Goal: Transaction & Acquisition: Purchase product/service

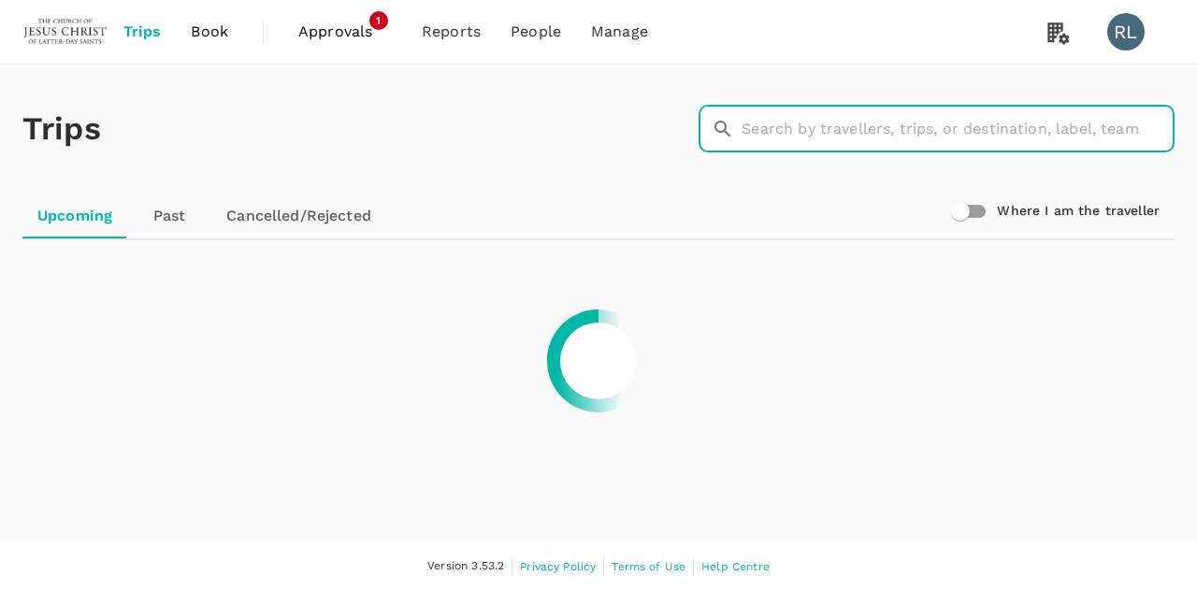
click at [815, 128] on input "text" at bounding box center [958, 129] width 433 height 47
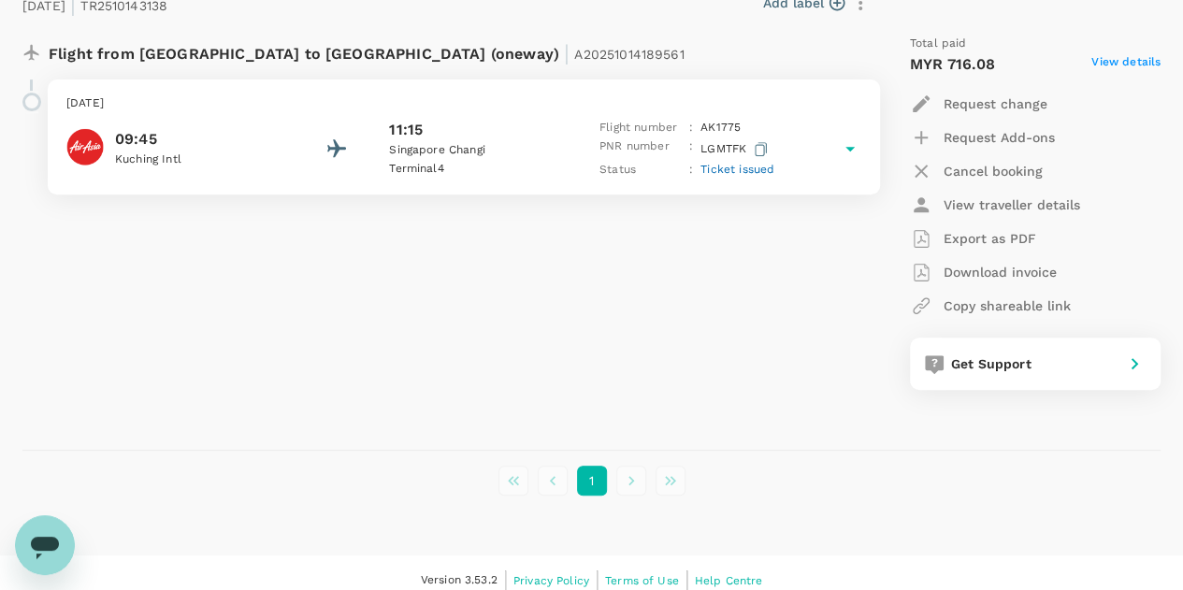
scroll to position [343, 0]
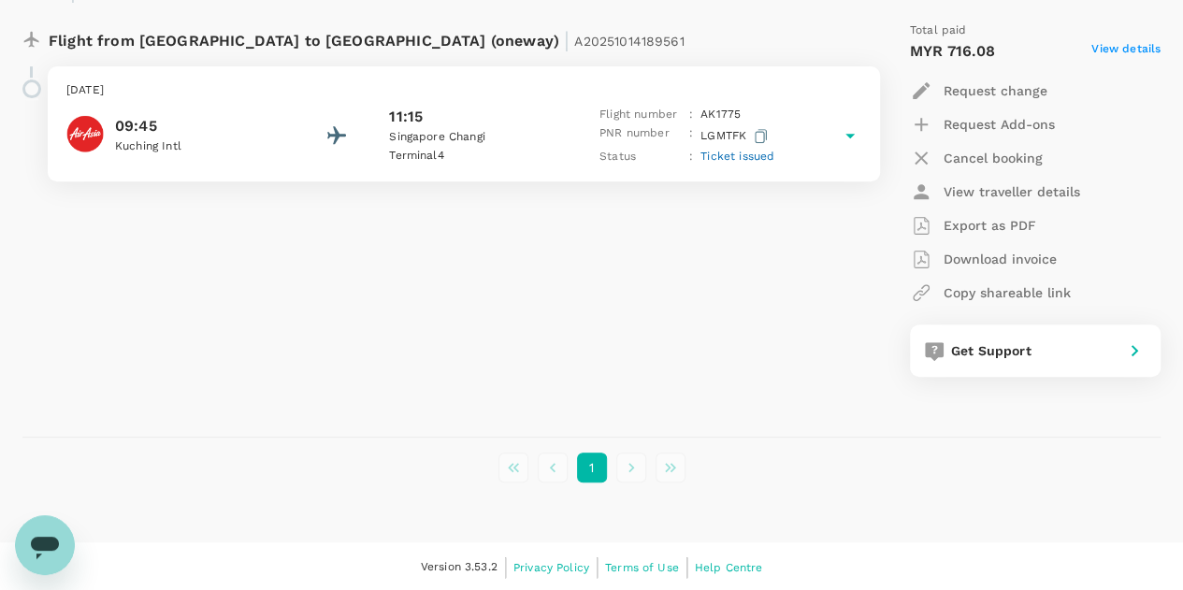
click at [743, 153] on span "Ticket issued" at bounding box center [738, 156] width 74 height 13
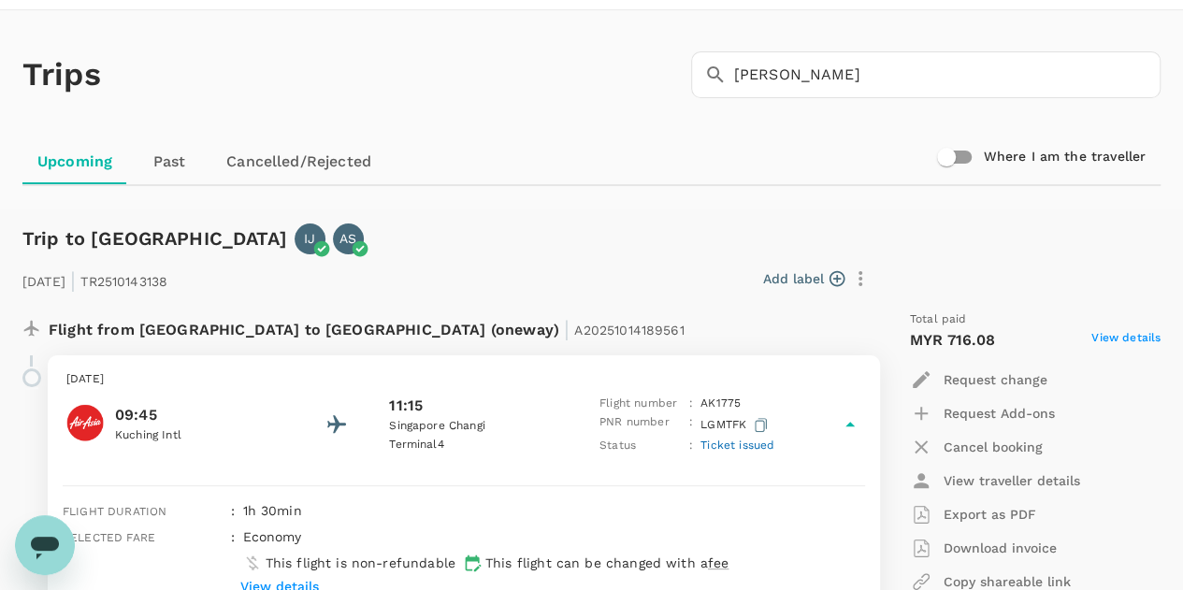
scroll to position [0, 0]
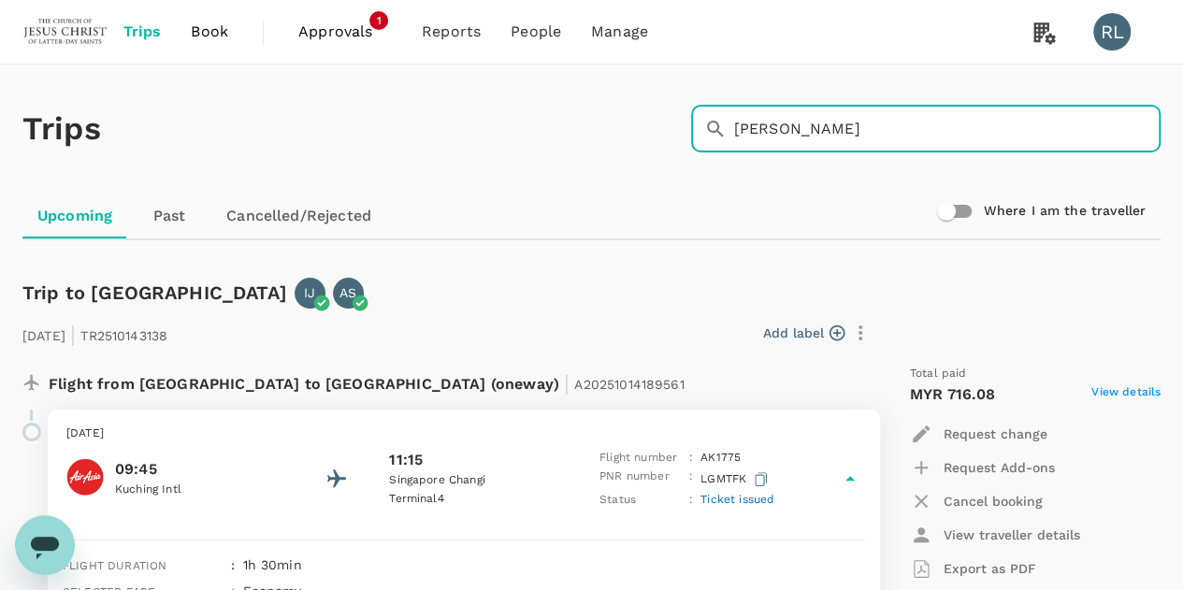
drag, startPoint x: 812, startPoint y: 126, endPoint x: 699, endPoint y: 129, distance: 113.2
click at [704, 127] on div "​ [PERSON_NAME] ​" at bounding box center [926, 129] width 470 height 47
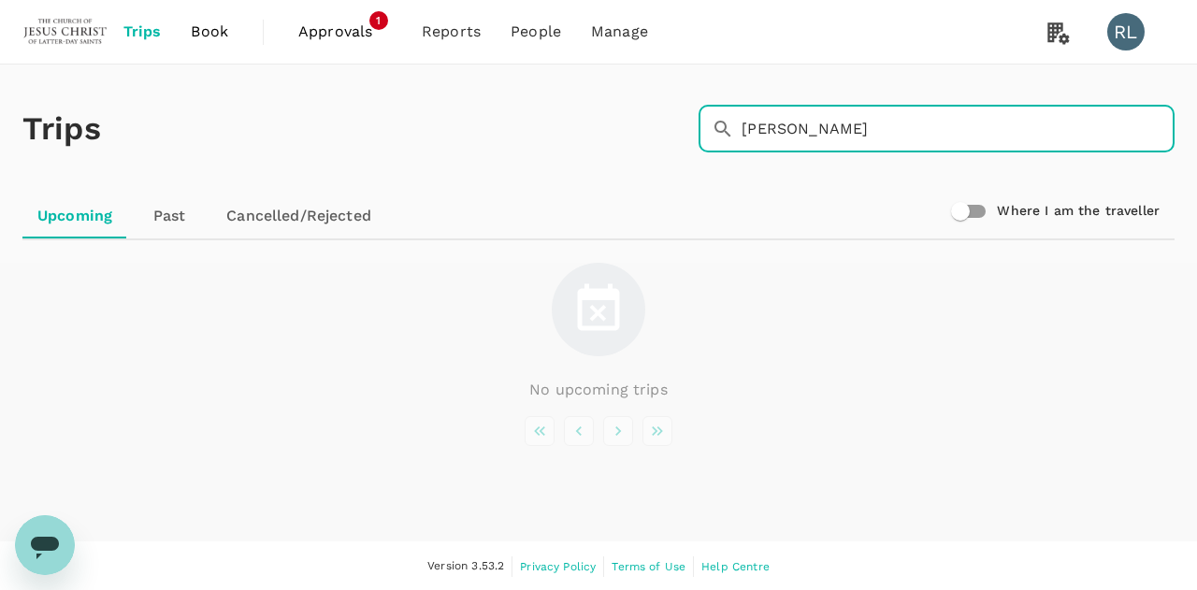
drag, startPoint x: 844, startPoint y: 126, endPoint x: 715, endPoint y: 130, distance: 129.2
click at [715, 130] on div "​ [PERSON_NAME] ​" at bounding box center [937, 129] width 476 height 47
type input "[PERSON_NAME]"
click at [207, 35] on span "Book" at bounding box center [209, 32] width 37 height 22
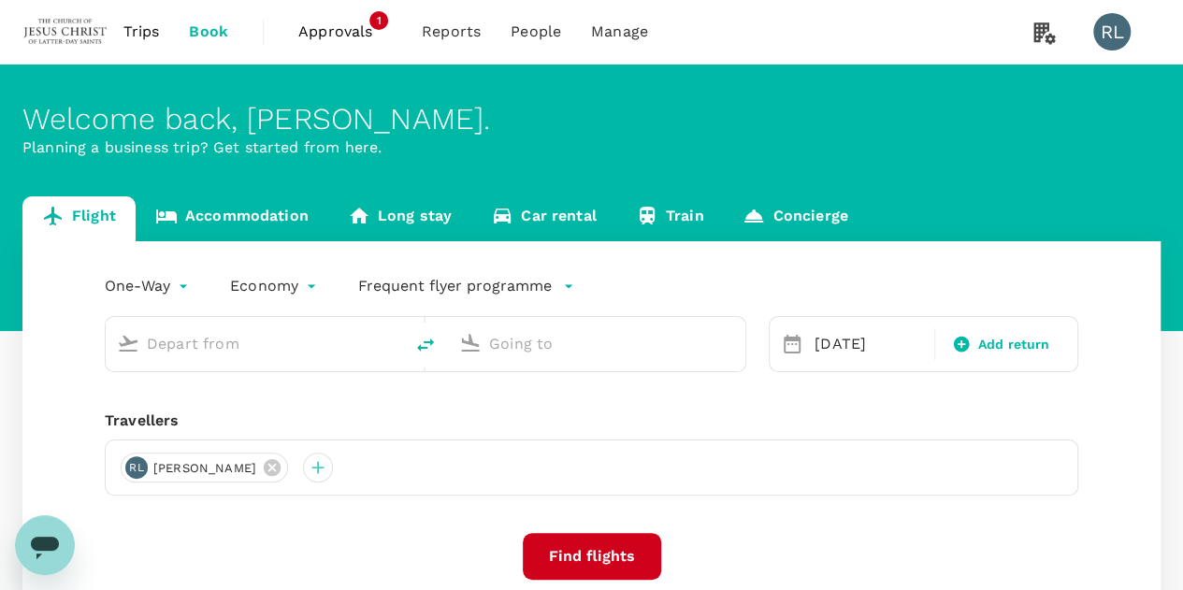
type input "Kuala Lumpur Intl ([GEOGRAPHIC_DATA])"
type input "Kuching Intl (KCH)"
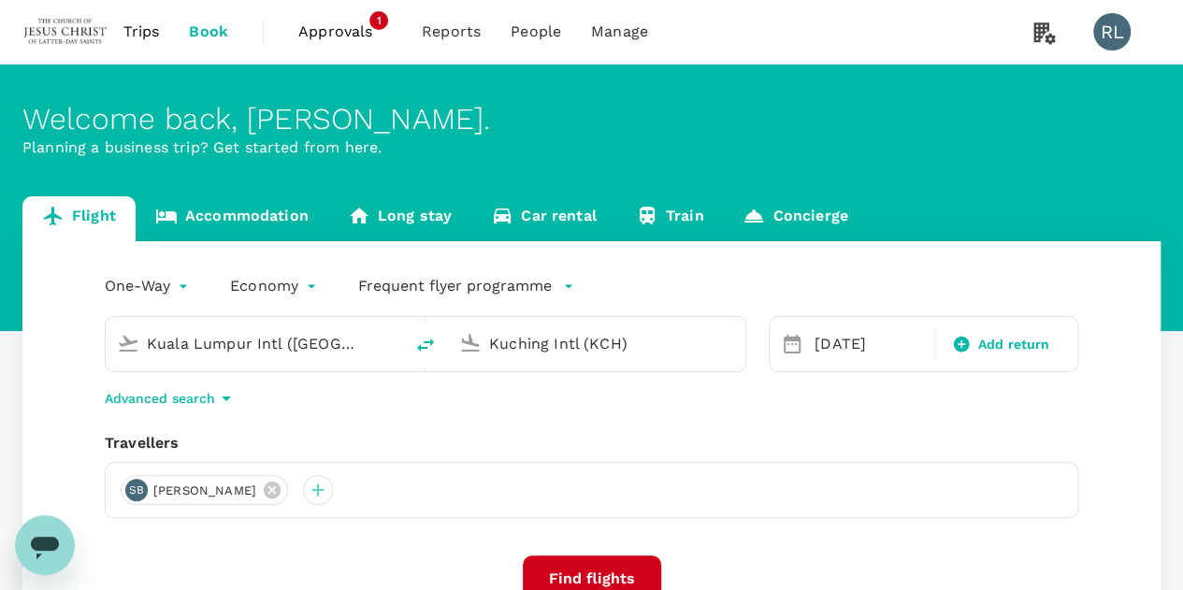
click at [151, 36] on span "Trips" at bounding box center [141, 32] width 36 height 22
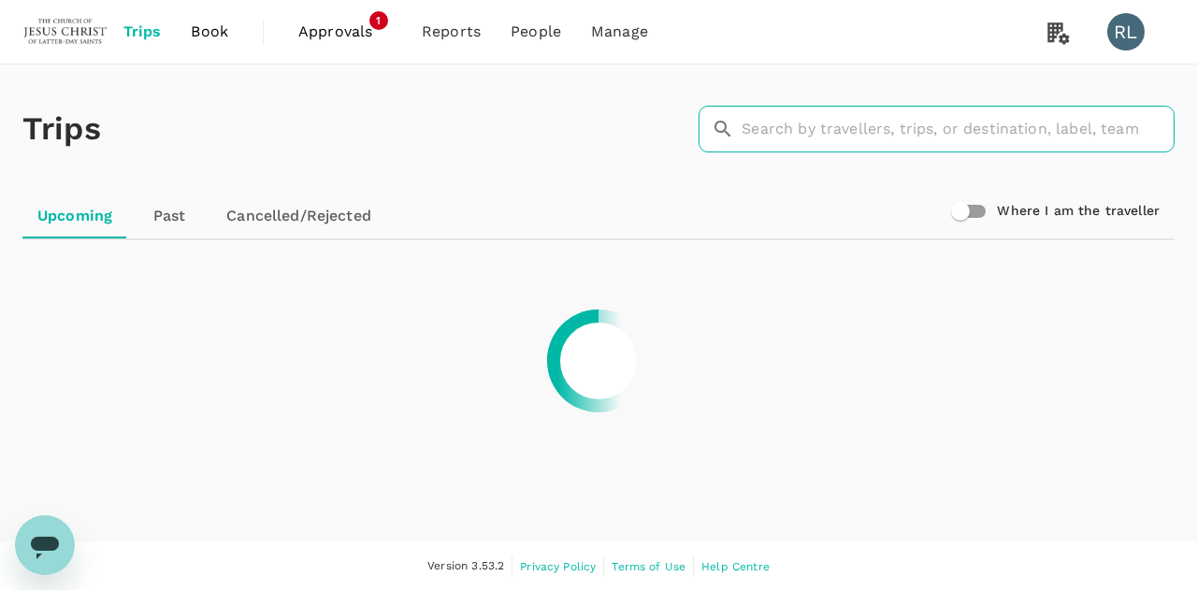
click at [871, 123] on input "text" at bounding box center [958, 129] width 433 height 47
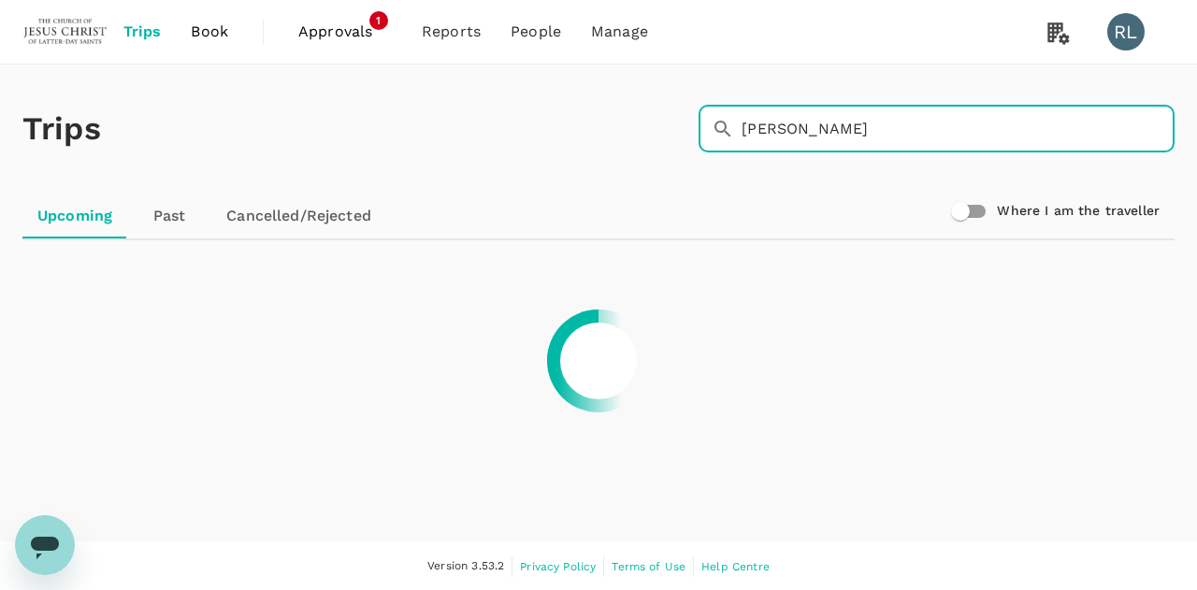
type input "[PERSON_NAME]"
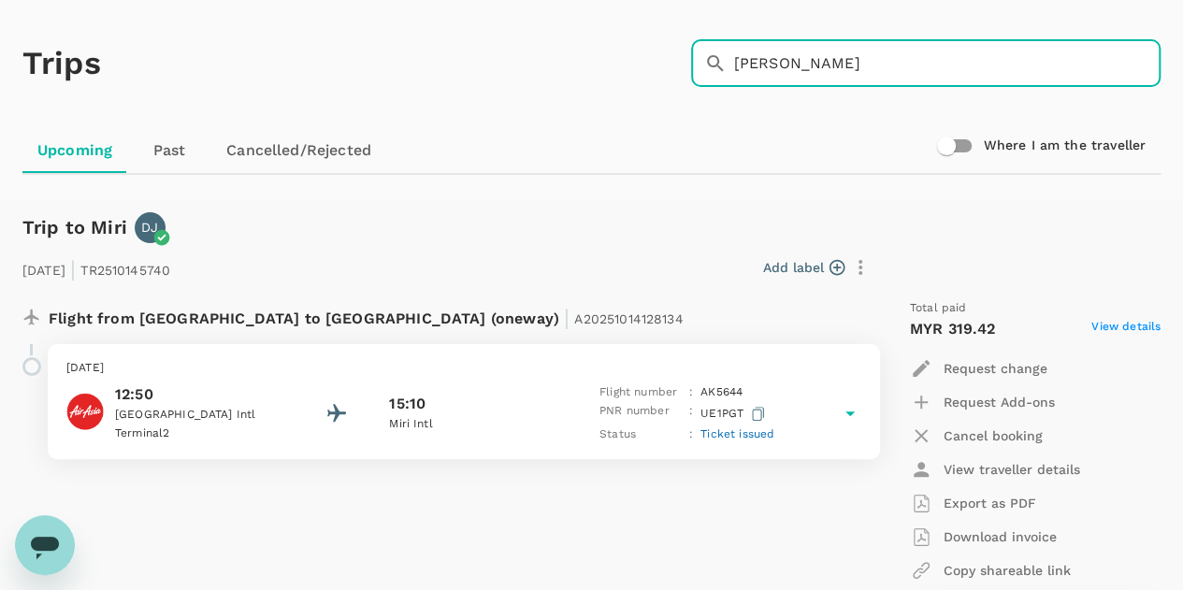
scroll to position [94, 0]
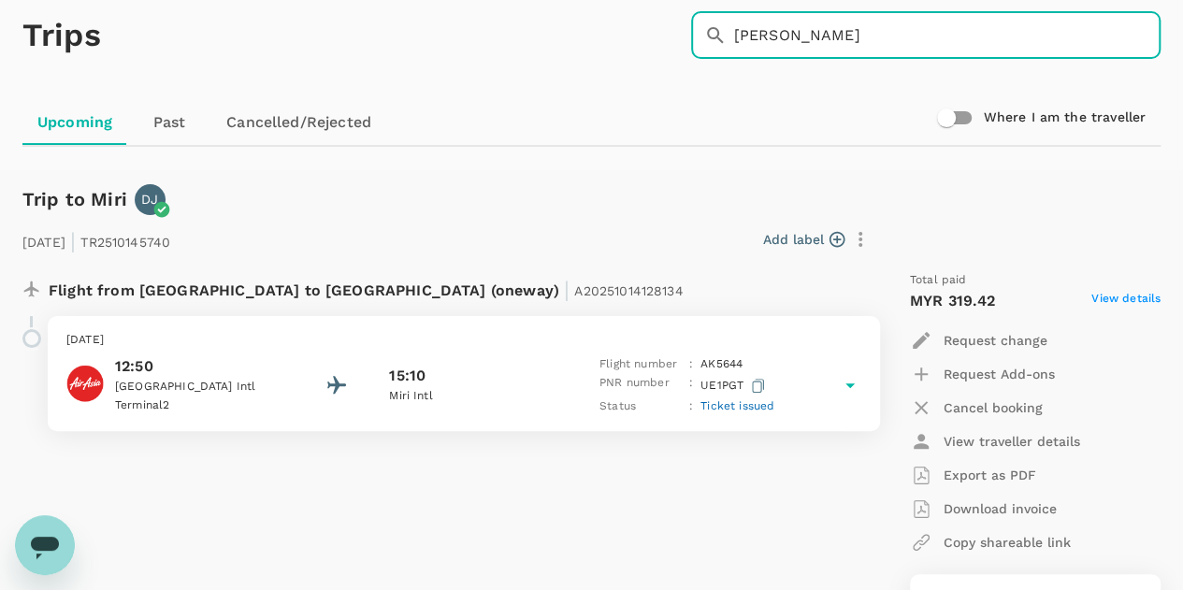
click at [740, 407] on span "Ticket issued" at bounding box center [738, 405] width 74 height 13
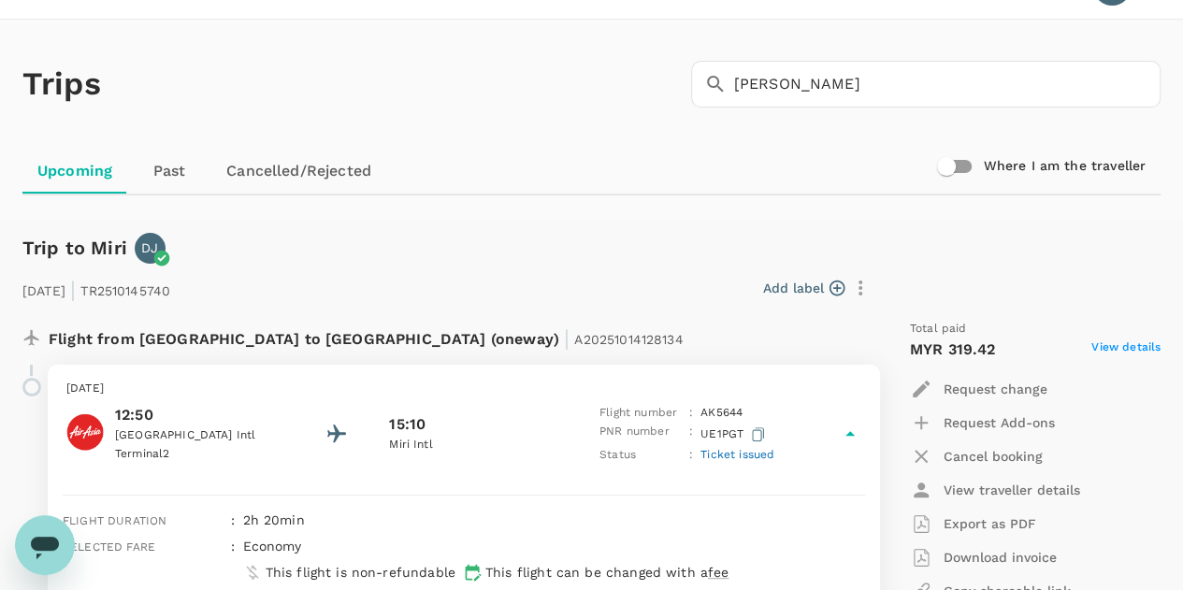
scroll to position [0, 0]
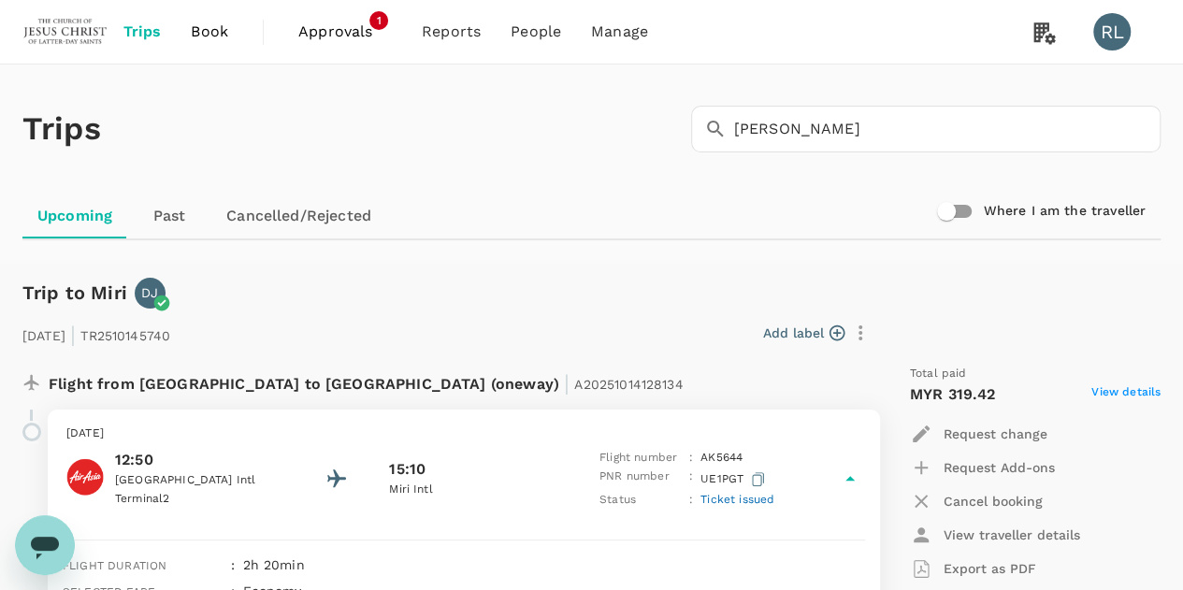
click at [213, 29] on span "Book" at bounding box center [209, 32] width 37 height 22
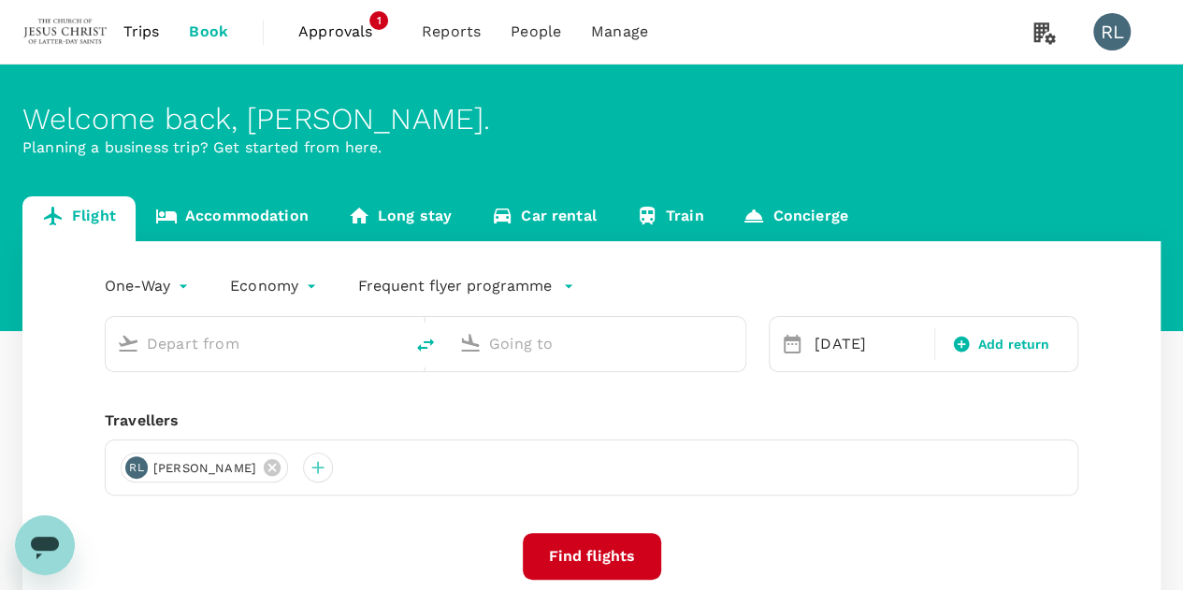
type input "Kuala Lumpur Intl ([GEOGRAPHIC_DATA])"
type input "Kuching Intl (KCH)"
type input "Kuala Lumpur Intl ([GEOGRAPHIC_DATA])"
type input "Kuching Intl (KCH)"
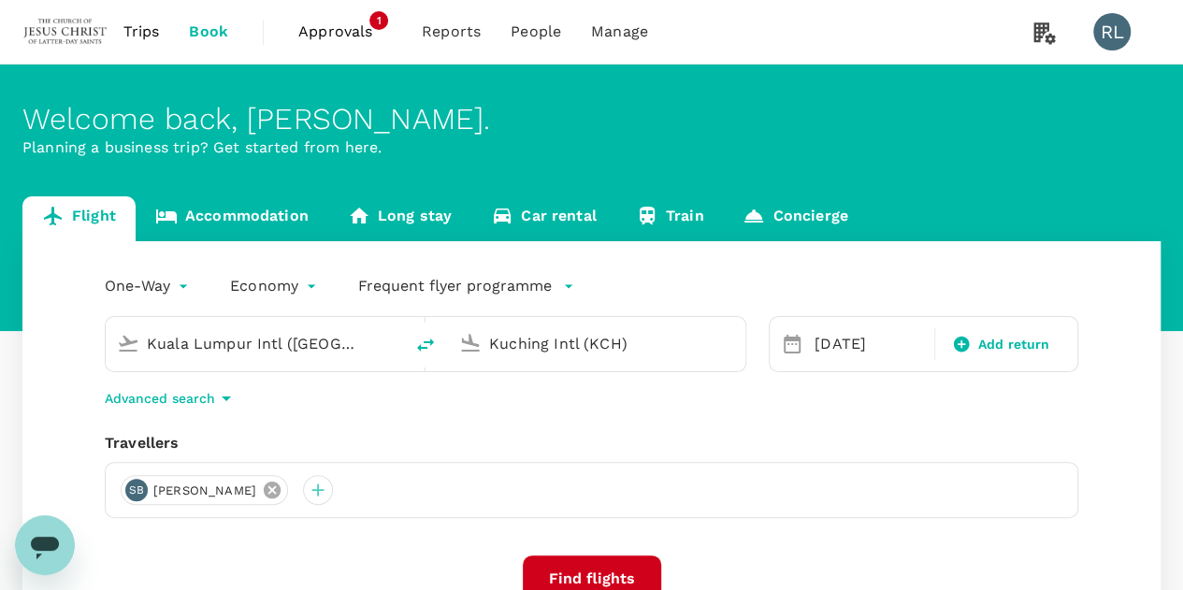
click at [283, 493] on icon at bounding box center [272, 490] width 21 height 21
click at [137, 495] on div at bounding box center [136, 490] width 30 height 30
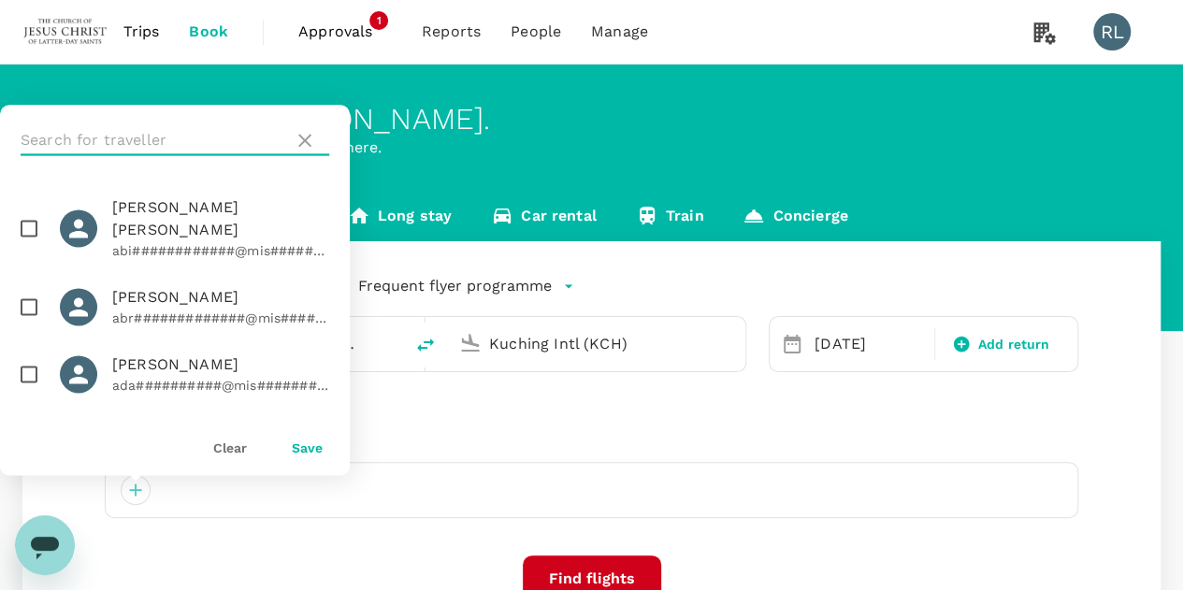
click at [178, 145] on input "text" at bounding box center [154, 140] width 266 height 30
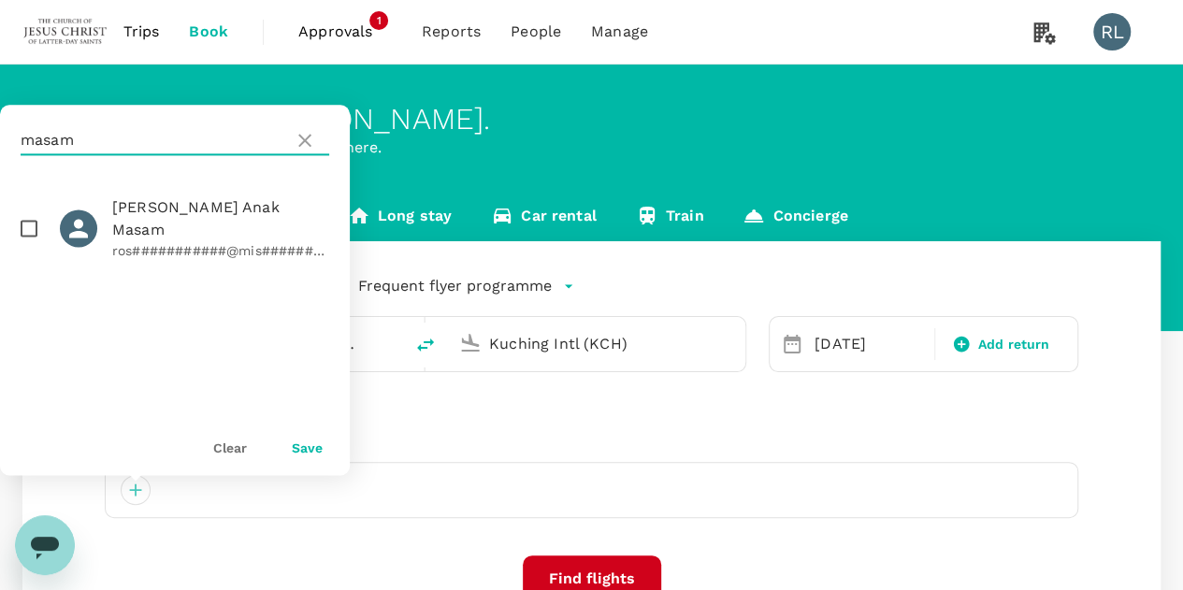
type input "masam"
click at [28, 220] on input "checkbox" at bounding box center [28, 228] width 39 height 39
checkbox input "true"
click at [301, 447] on button "Save" at bounding box center [307, 448] width 31 height 15
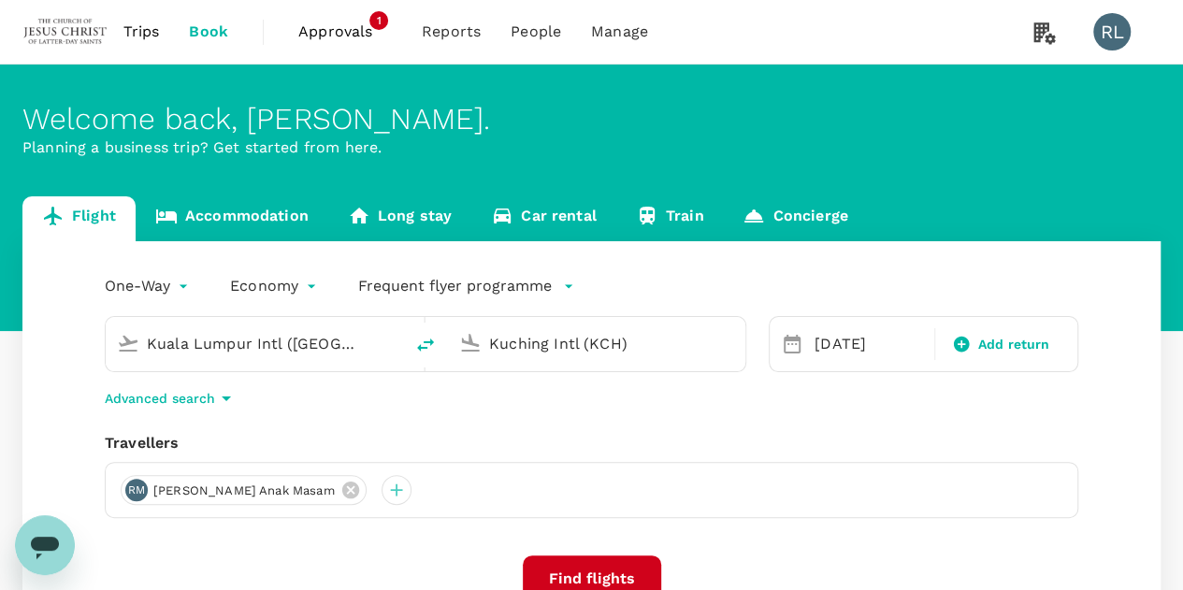
click at [320, 346] on input "Kuala Lumpur Intl ([GEOGRAPHIC_DATA])" at bounding box center [255, 343] width 217 height 29
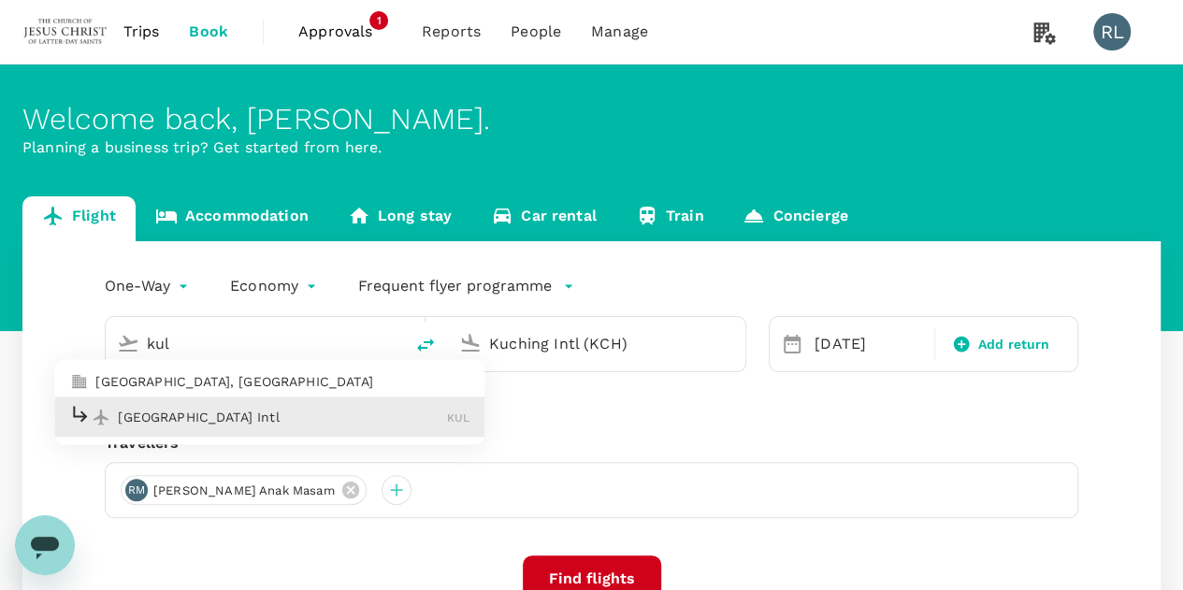
click at [202, 426] on div "[GEOGRAPHIC_DATA] Intl KUL" at bounding box center [269, 417] width 400 height 29
type input "Kuala Lumpur Intl ([GEOGRAPHIC_DATA])"
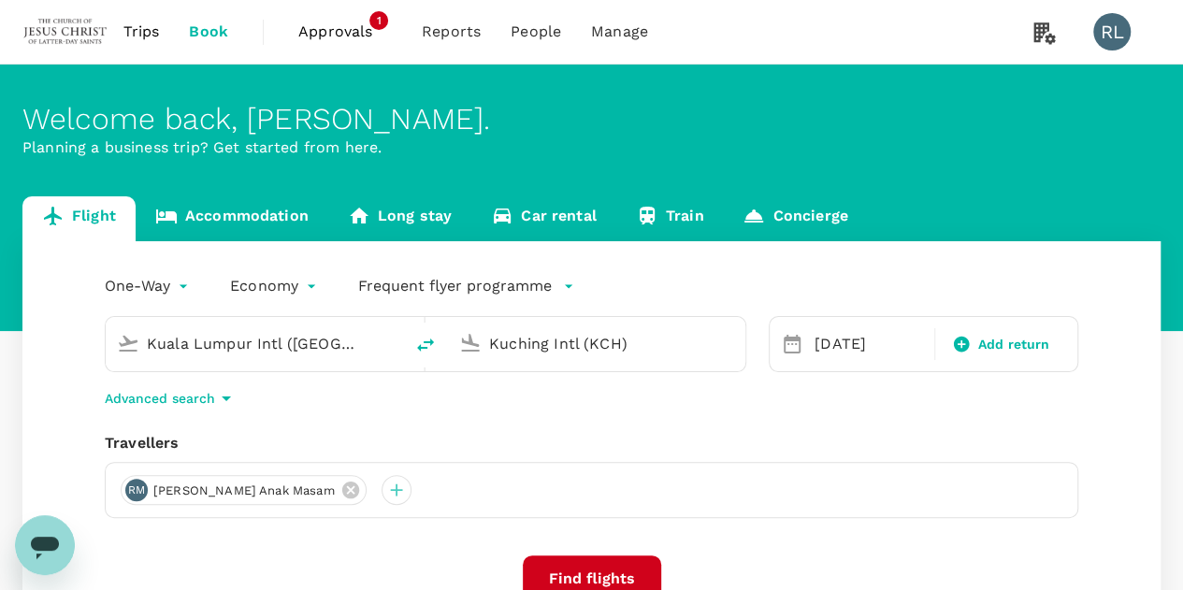
drag, startPoint x: 626, startPoint y: 343, endPoint x: 473, endPoint y: 345, distance: 152.5
click at [473, 345] on div "Kuching Intl (KCH)" at bounding box center [593, 340] width 283 height 41
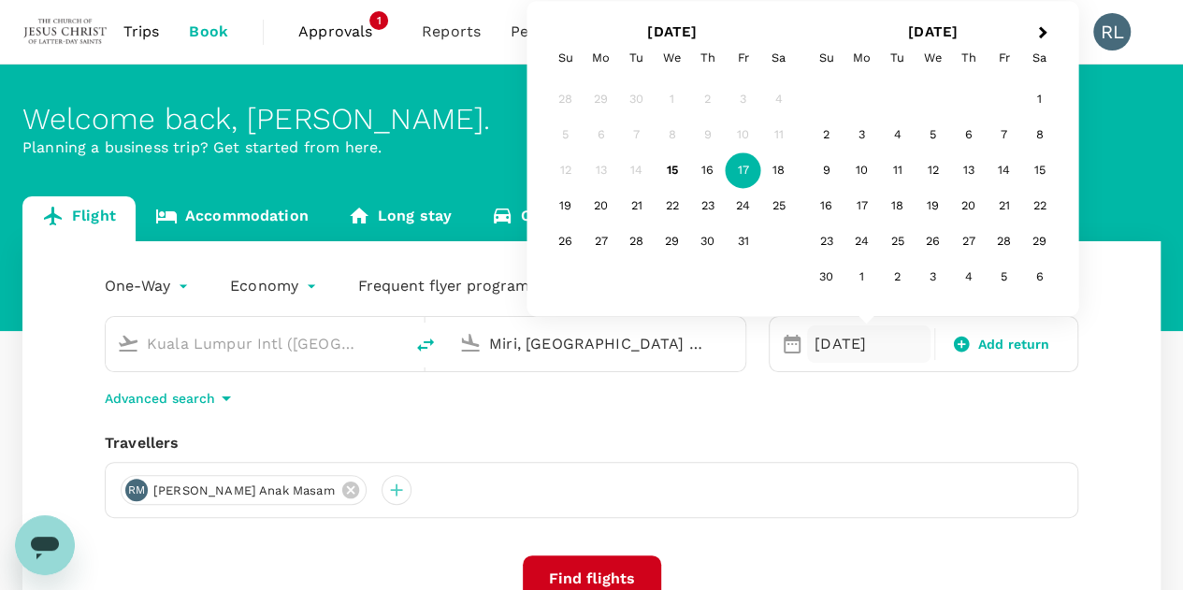
type input "Miri, [GEOGRAPHIC_DATA] (any)"
click at [595, 569] on button "Find flights" at bounding box center [592, 579] width 138 height 47
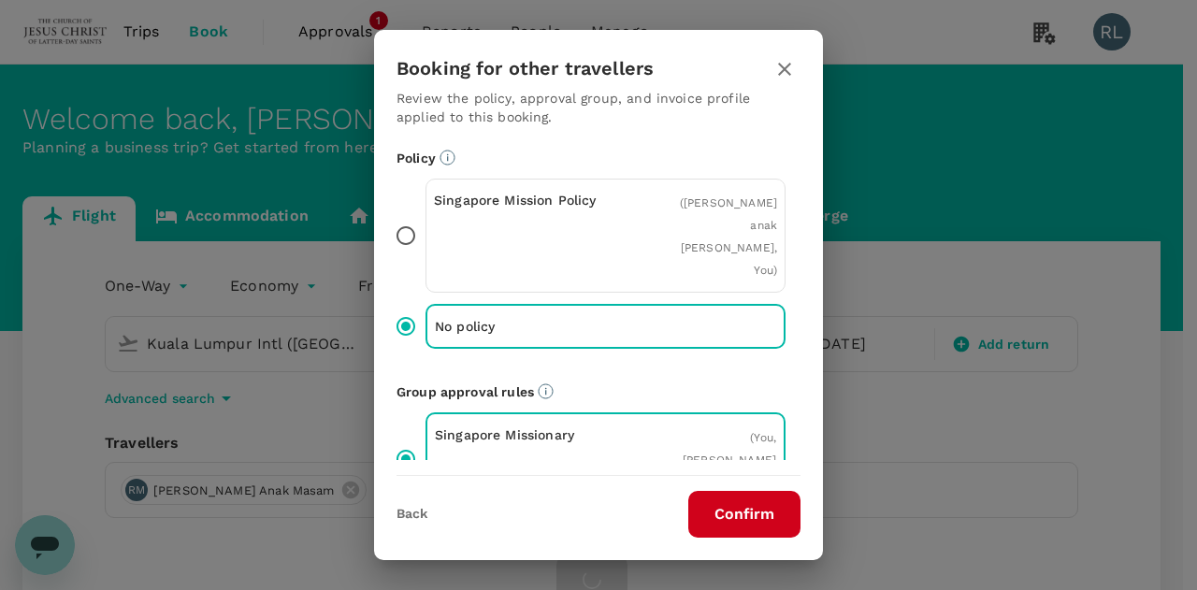
click at [733, 515] on button "Confirm" at bounding box center [745, 514] width 112 height 47
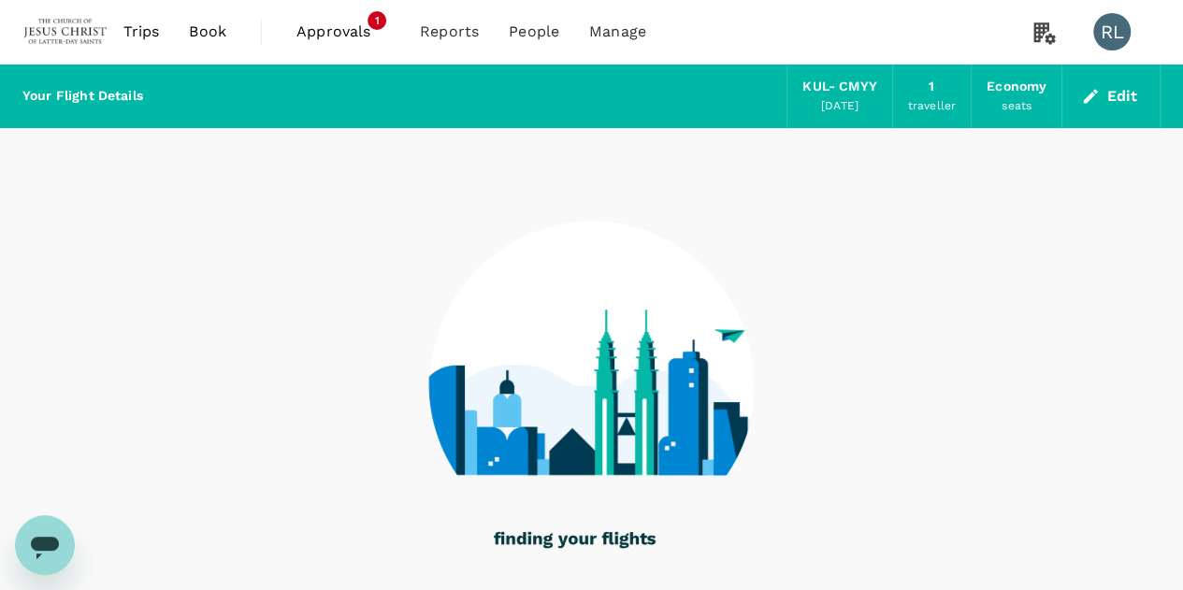
click at [1117, 99] on button "Edit" at bounding box center [1111, 96] width 67 height 30
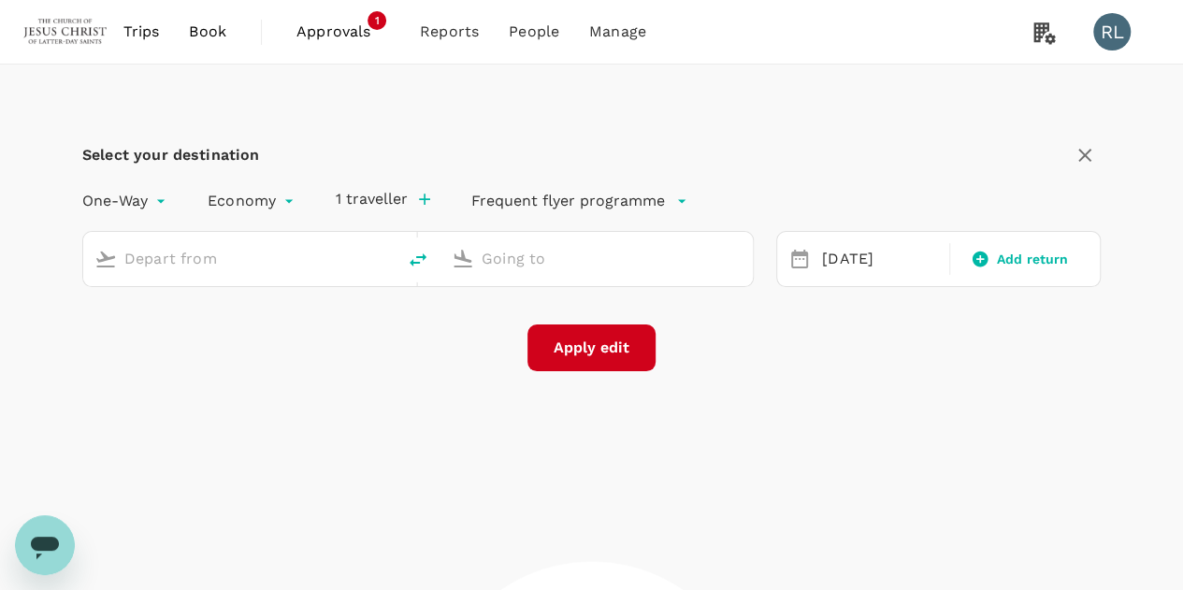
type input "Kuala Lumpur Intl ([GEOGRAPHIC_DATA])"
click at [659, 253] on input "Miri, [GEOGRAPHIC_DATA] (any)" at bounding box center [598, 258] width 232 height 29
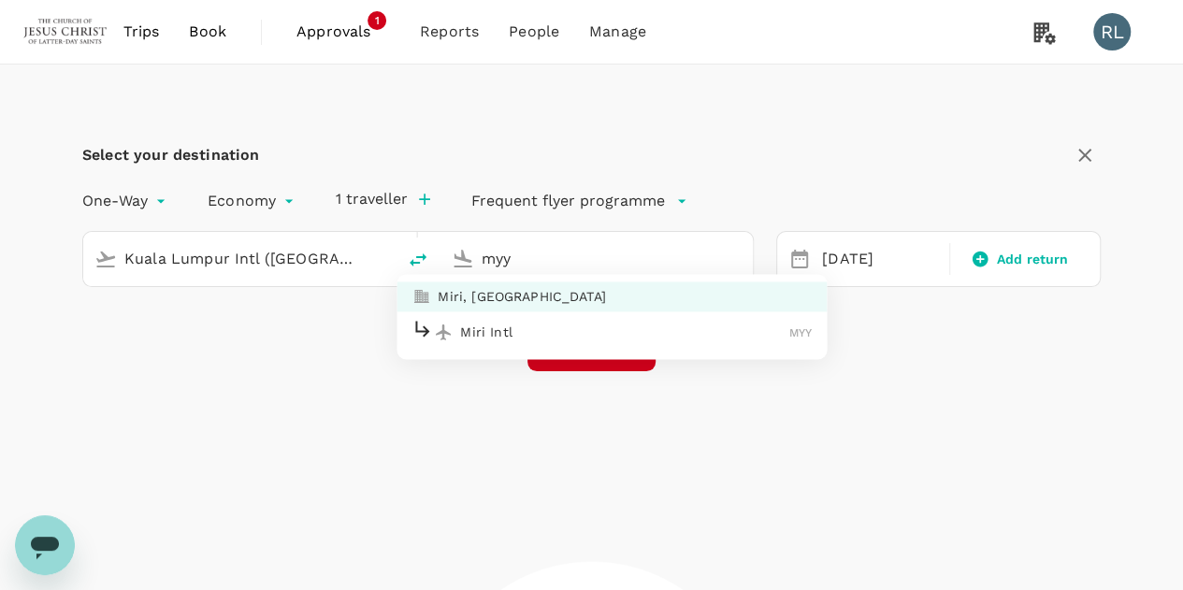
click at [490, 334] on p "Miri Intl" at bounding box center [624, 332] width 329 height 19
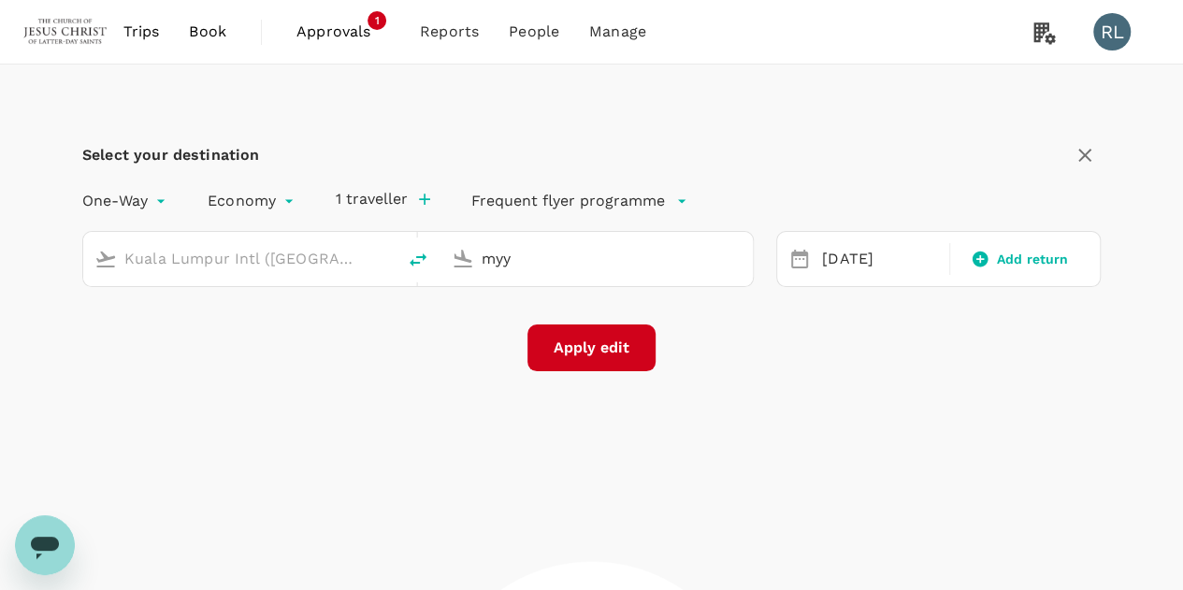
type input "Miri Intl (MYY)"
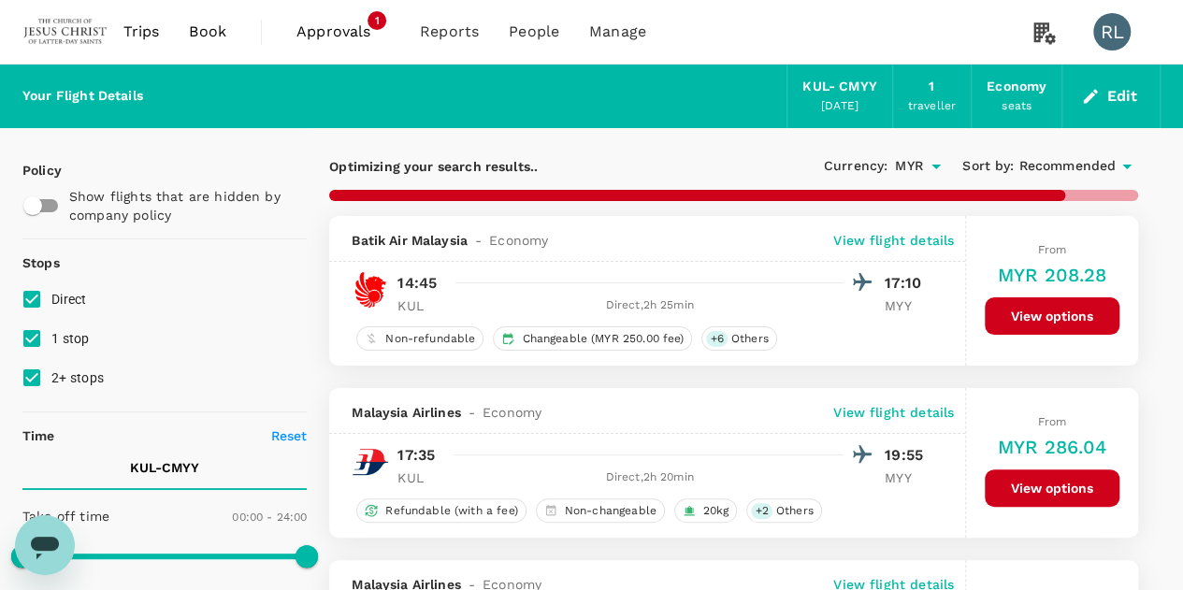
click at [1029, 162] on span "Recommended" at bounding box center [1067, 166] width 97 height 21
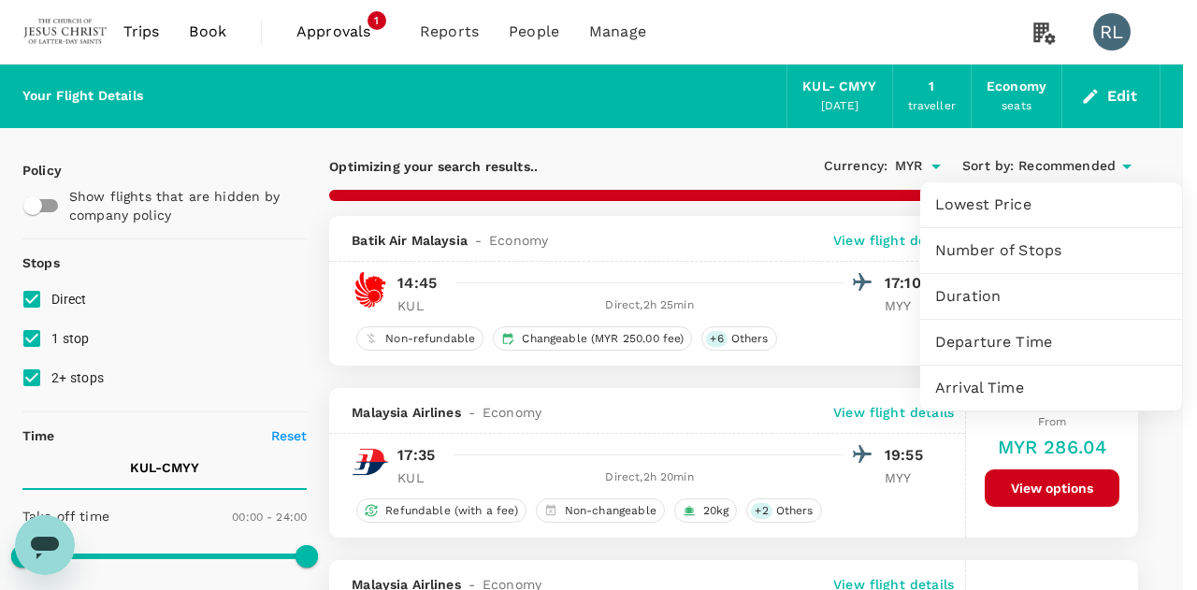
click at [983, 339] on span "Departure Time" at bounding box center [1052, 342] width 232 height 22
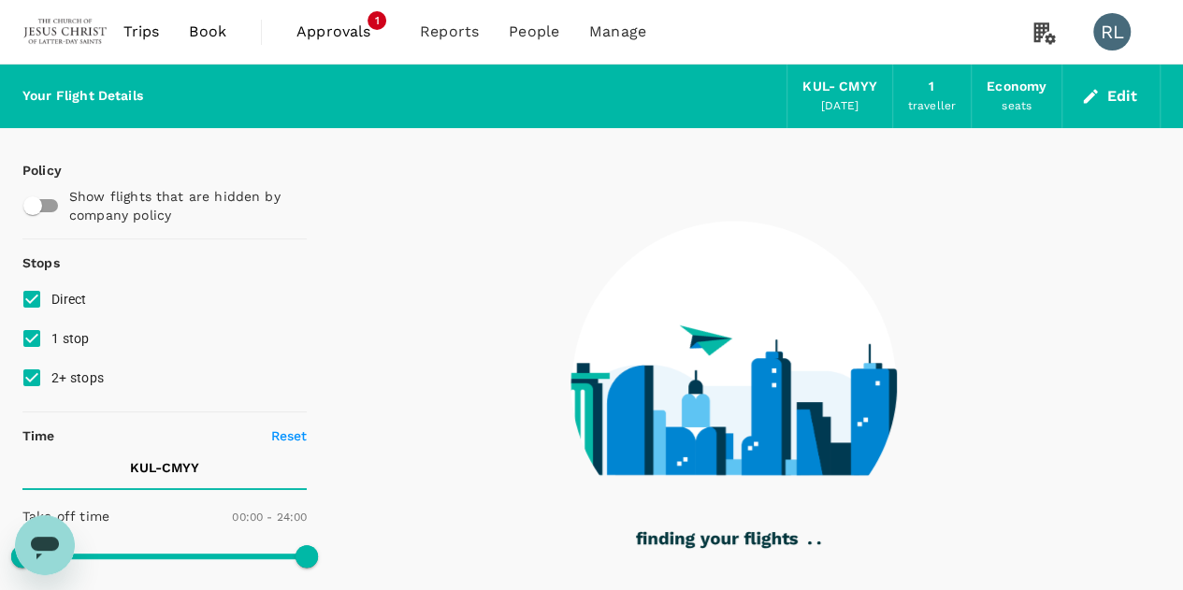
type input "1020"
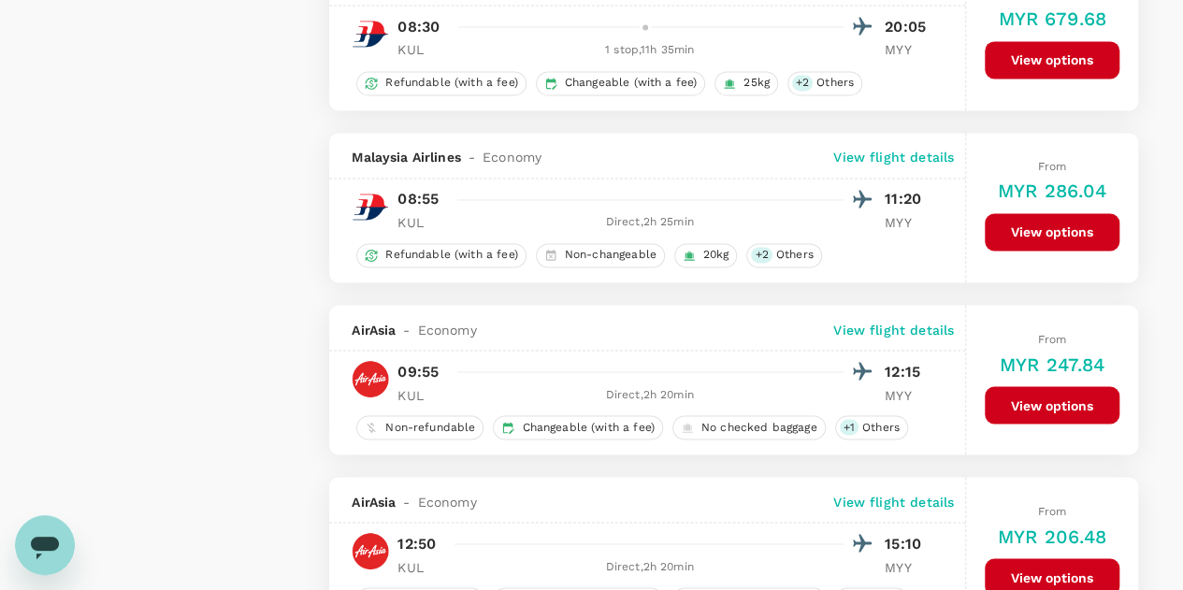
scroll to position [1684, 0]
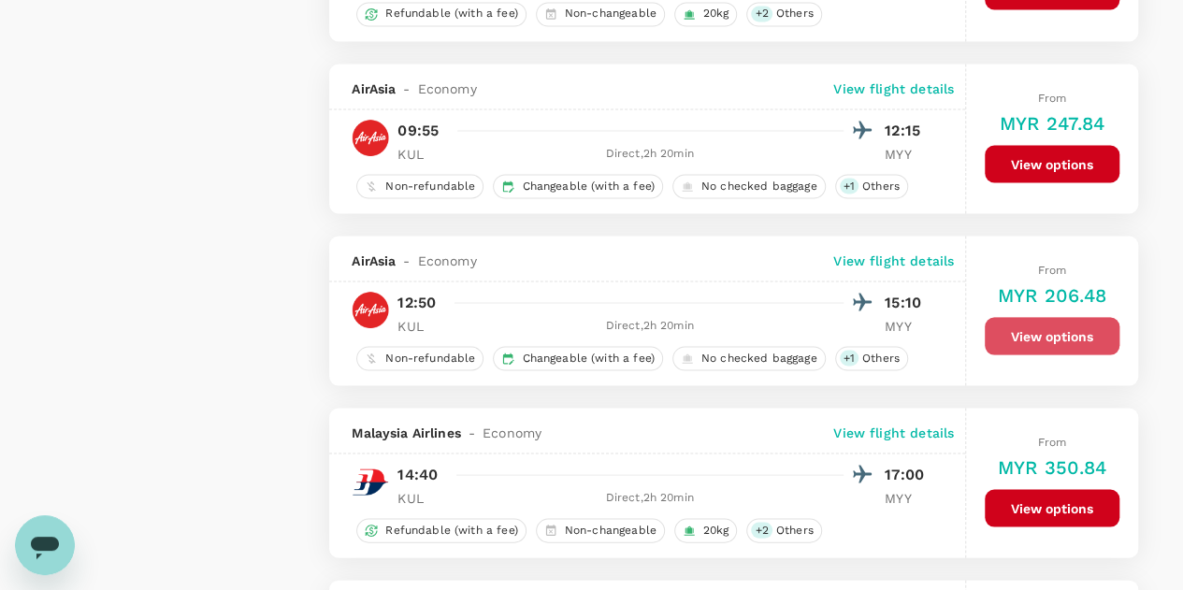
click at [1052, 329] on button "View options" at bounding box center [1052, 335] width 135 height 37
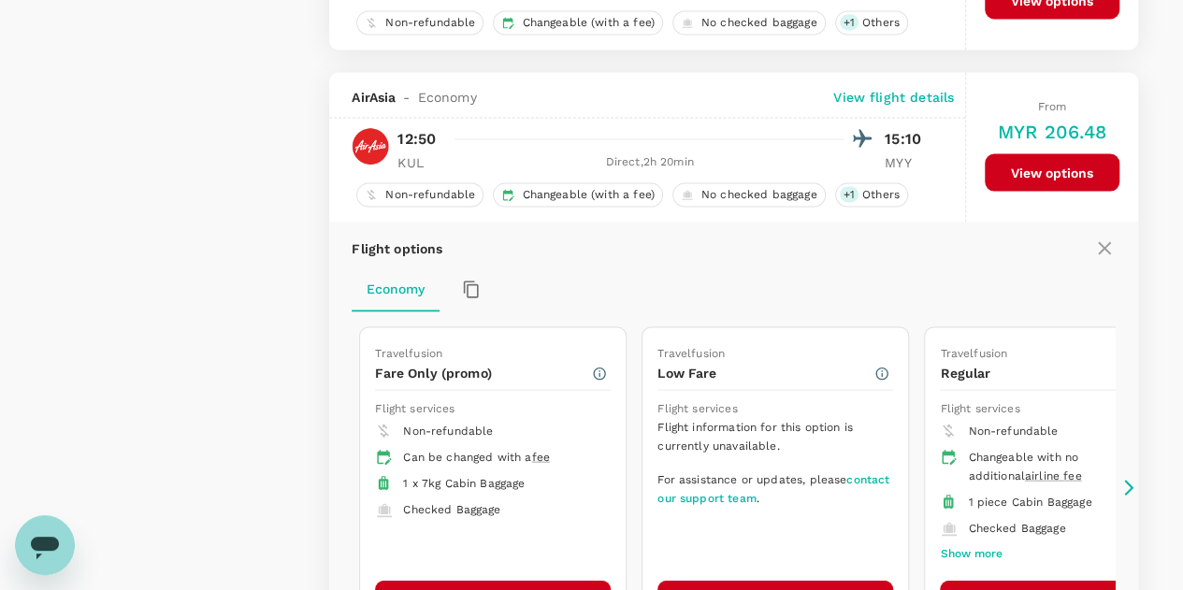
scroll to position [1912, 0]
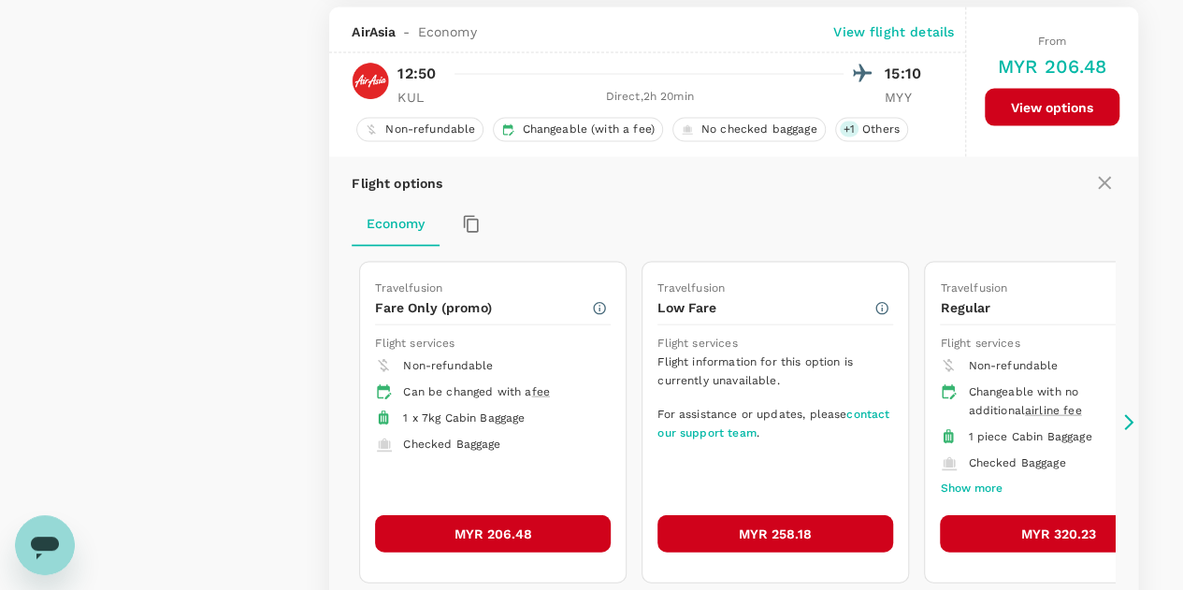
click at [485, 521] on button "MYR 206.48" at bounding box center [493, 533] width 236 height 37
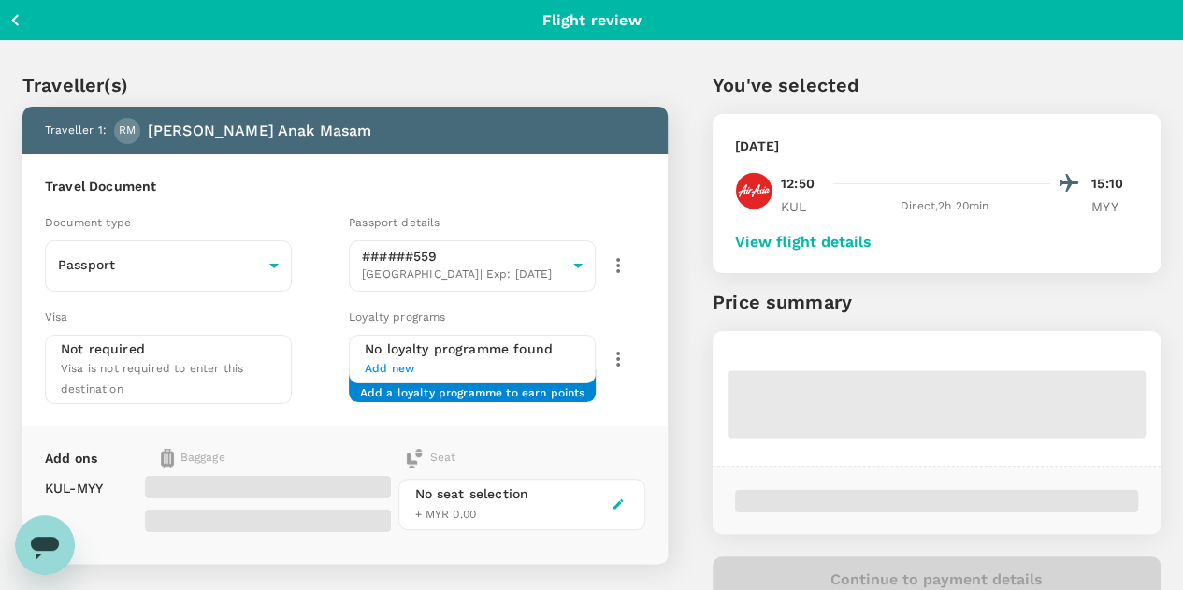
click at [865, 245] on button "View flight details" at bounding box center [803, 242] width 137 height 17
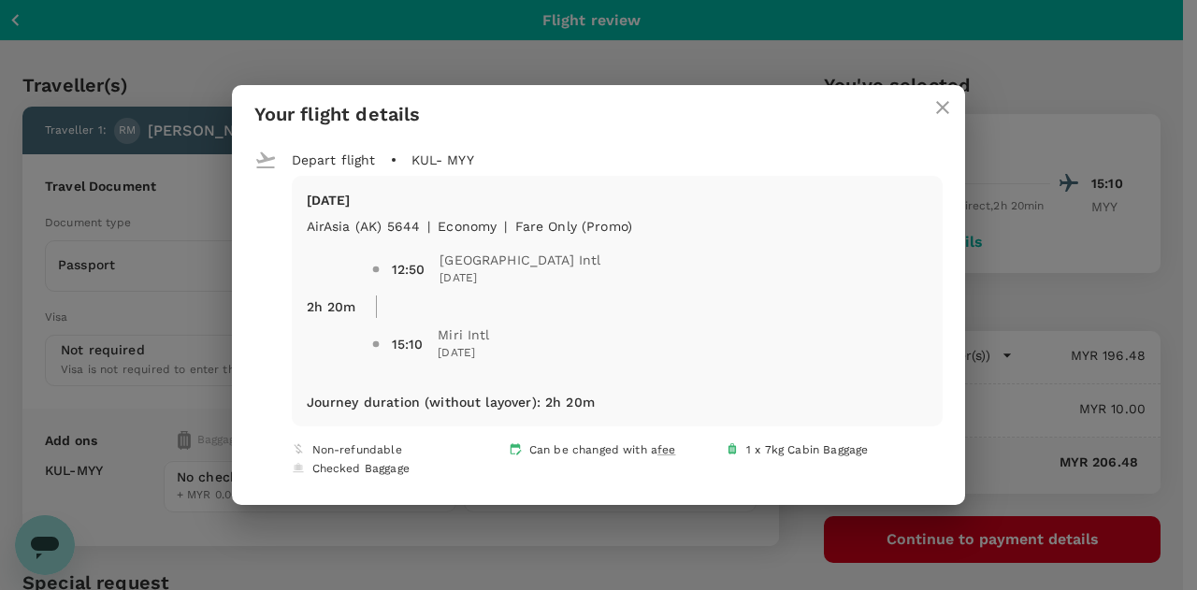
click at [932, 109] on icon "close" at bounding box center [943, 107] width 22 height 22
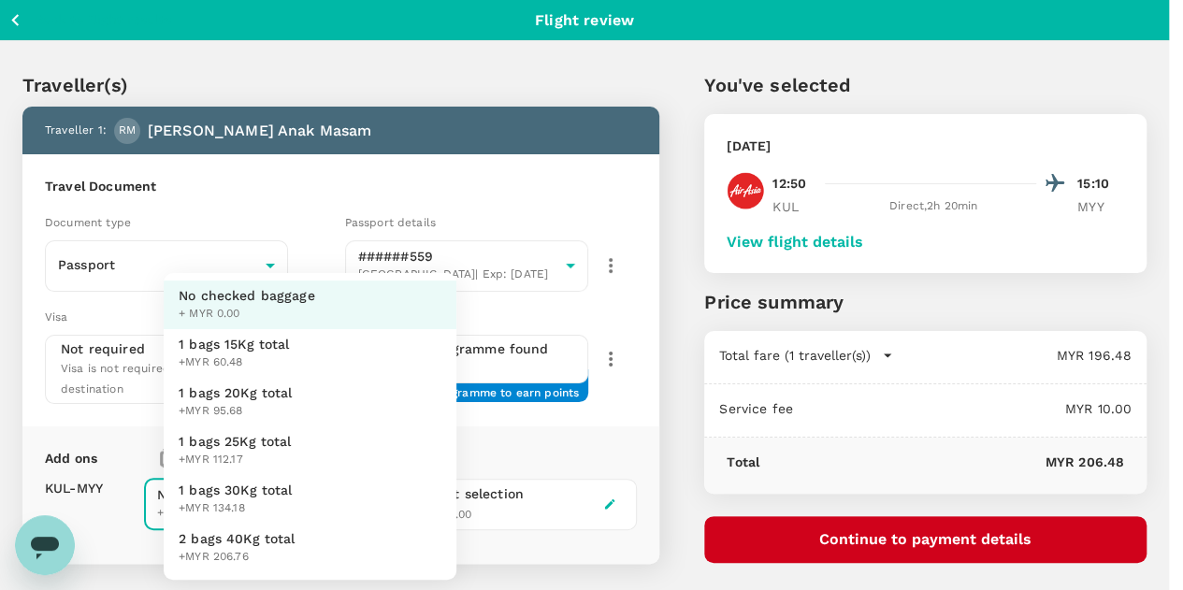
click at [436, 486] on body "Back to flight results Flight review Traveller(s) Traveller 1 : RM [PERSON_NAME…" at bounding box center [591, 411] width 1183 height 822
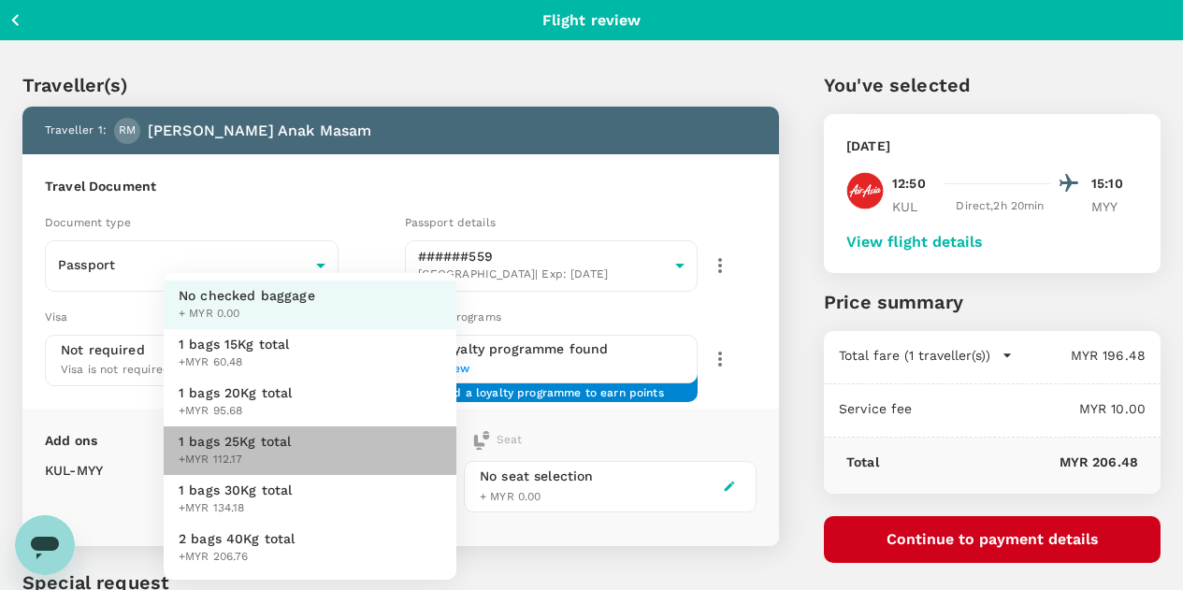
click at [264, 442] on span "1 bags 25Kg total" at bounding box center [235, 441] width 113 height 19
type input "3 - 112.17"
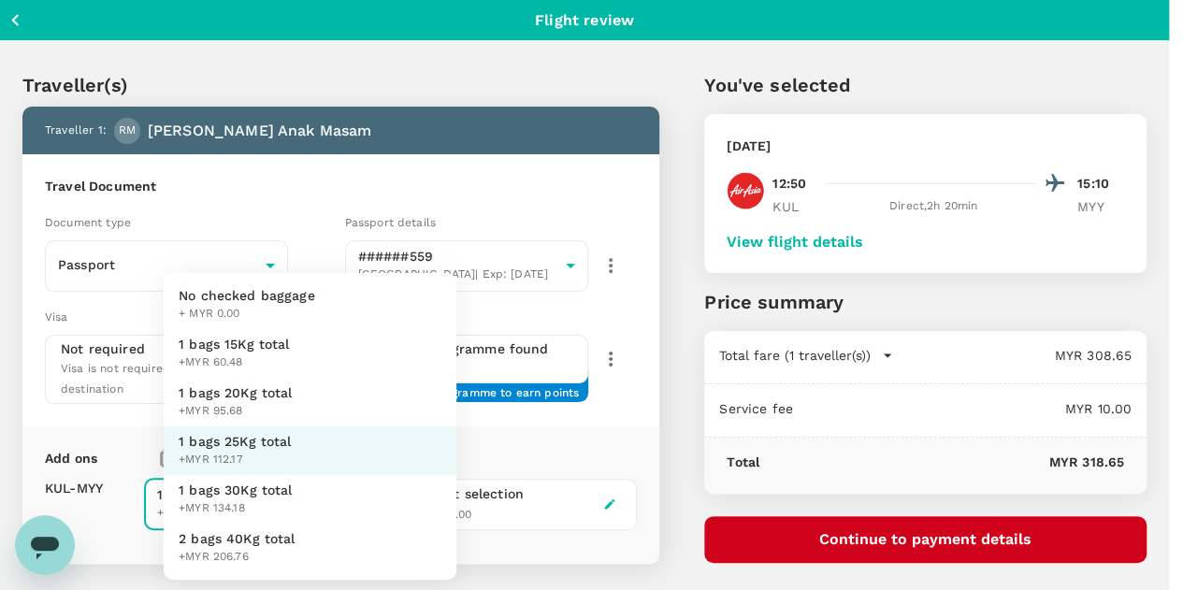
click at [438, 484] on body "Back to flight results Flight review Traveller(s) Traveller 1 : RM [PERSON_NAME…" at bounding box center [591, 411] width 1183 height 822
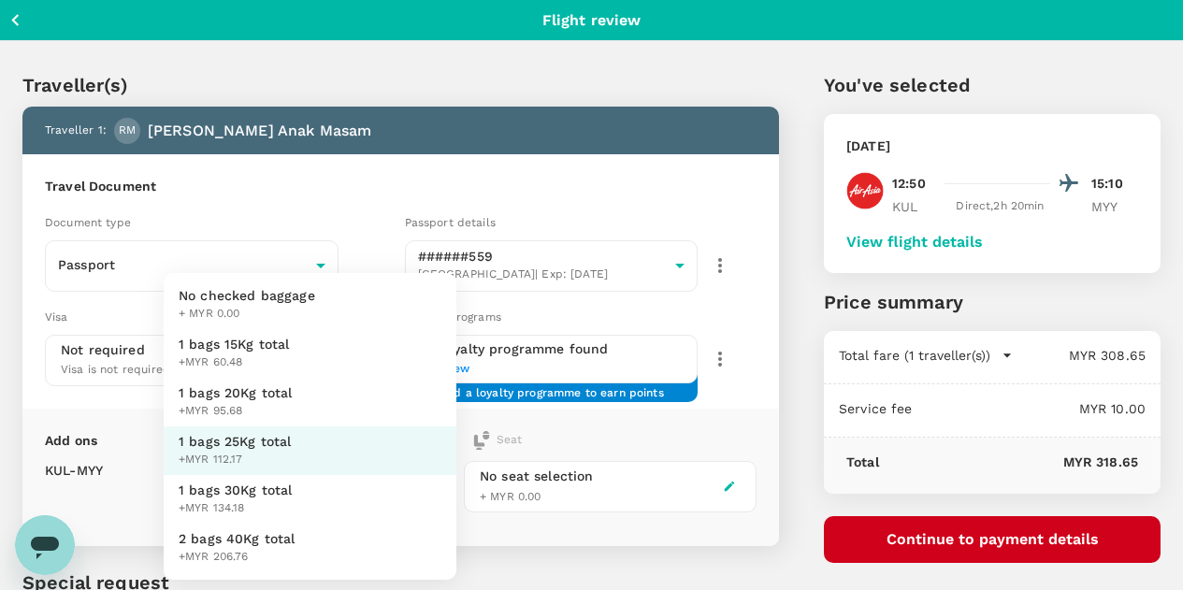
click at [255, 296] on span "No checked baggage" at bounding box center [247, 295] width 137 height 19
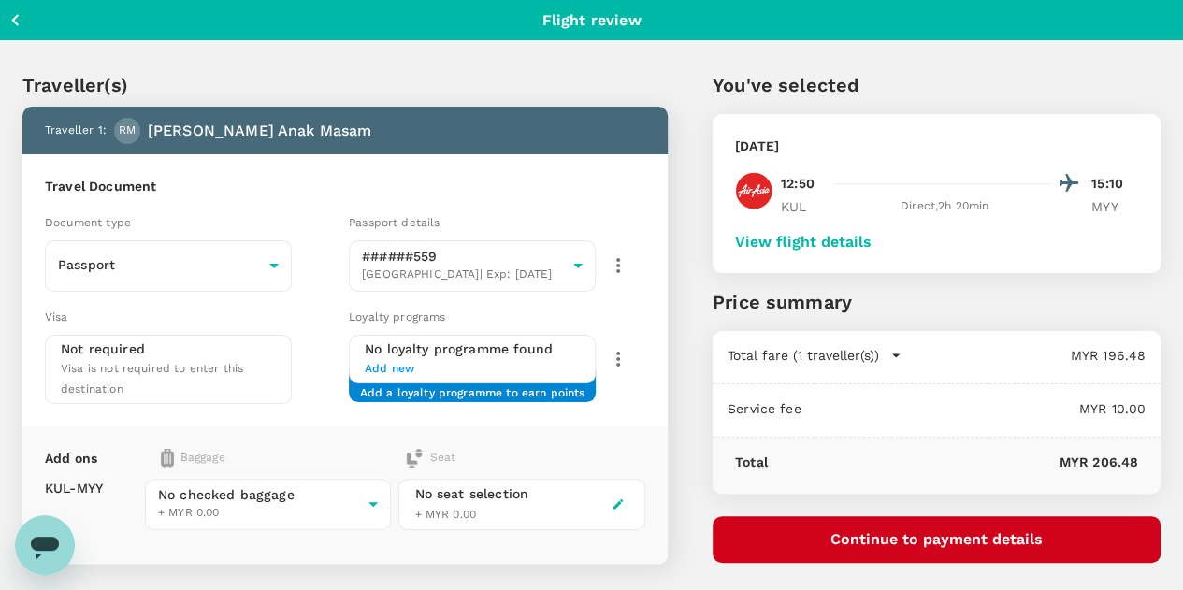
click at [977, 535] on button "Continue to payment details" at bounding box center [937, 539] width 448 height 47
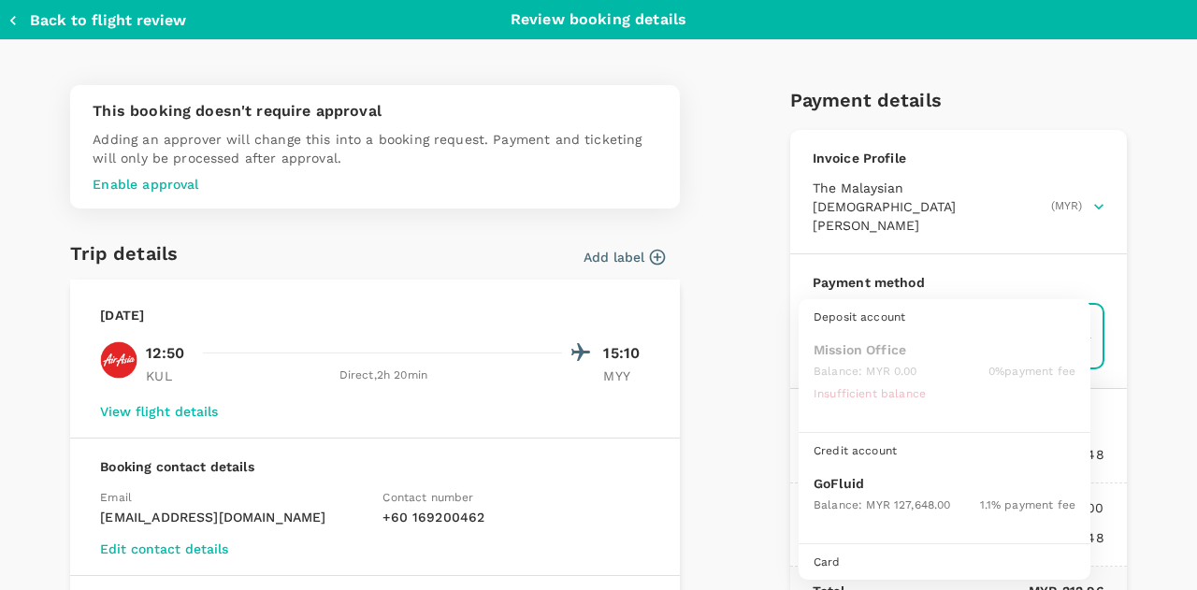
click at [931, 317] on body "Back to flight results Flight review Traveller(s) Traveller 1 : RM [PERSON_NAME…" at bounding box center [598, 402] width 1197 height 805
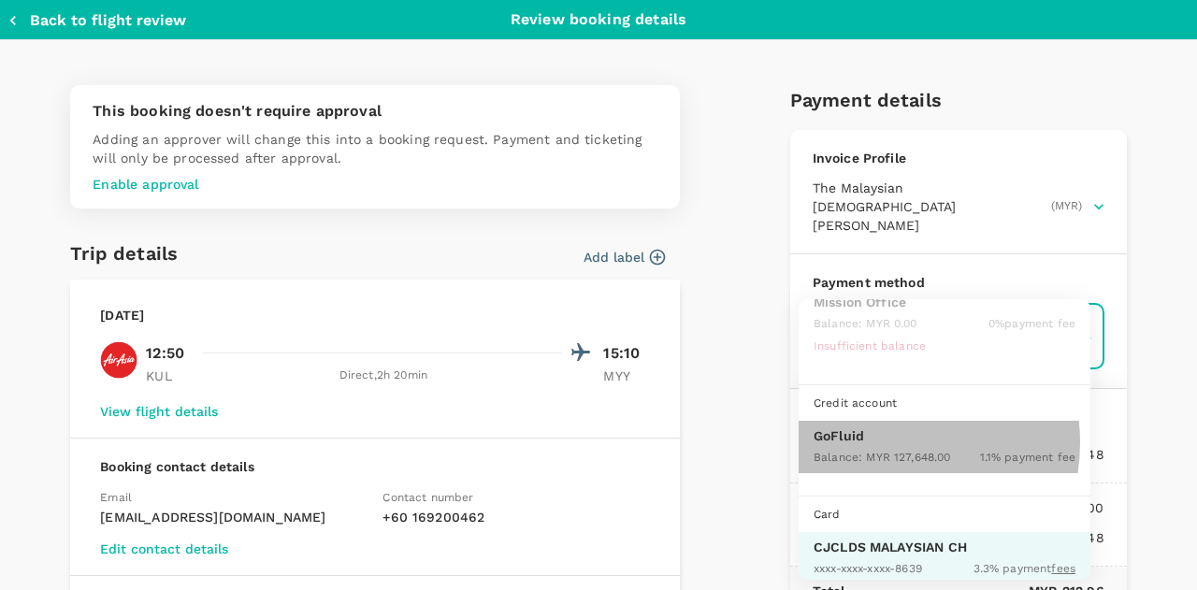
click at [877, 441] on p "GoFluid" at bounding box center [945, 436] width 262 height 19
type input "9b357727-6904-47bd-a44e-9a56bf7dfc7a"
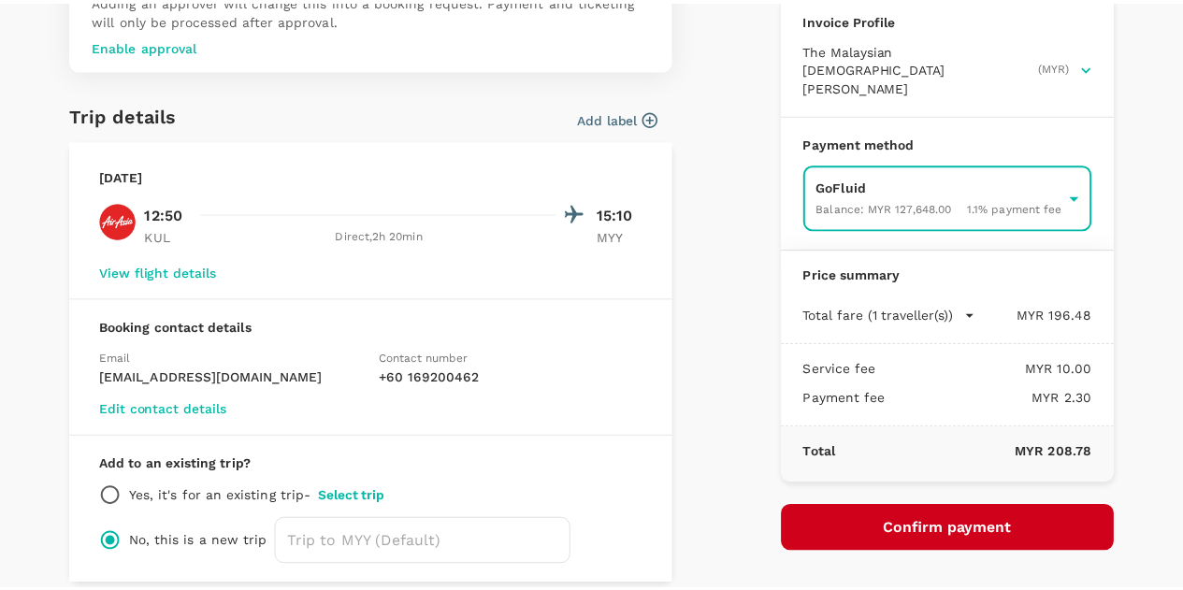
scroll to position [187, 0]
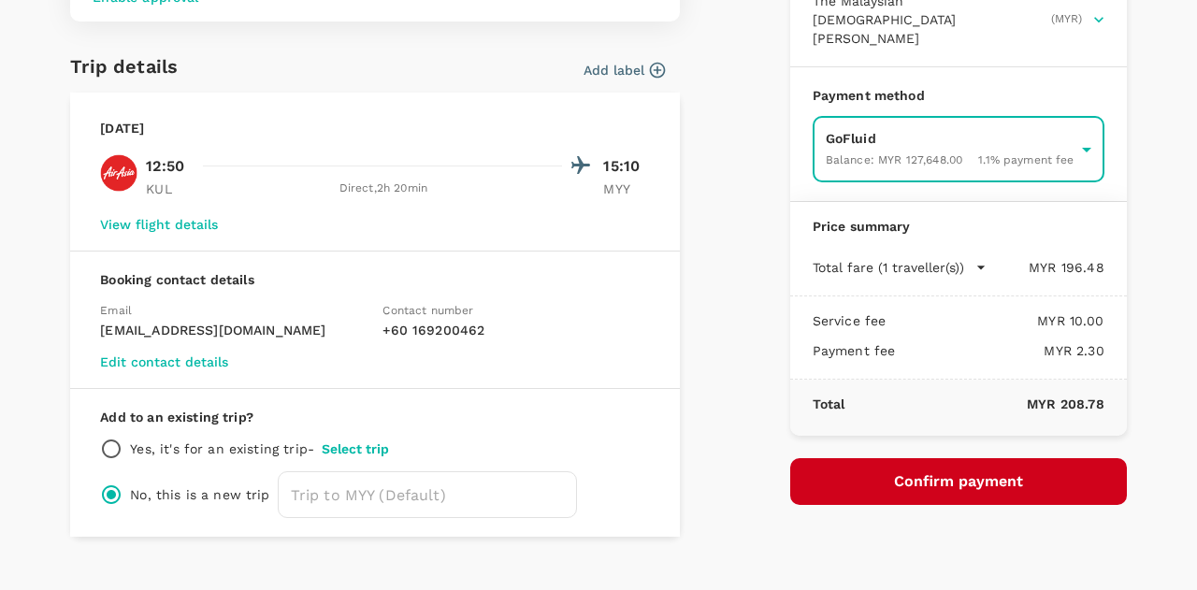
click at [885, 458] on button "Confirm payment" at bounding box center [959, 481] width 337 height 47
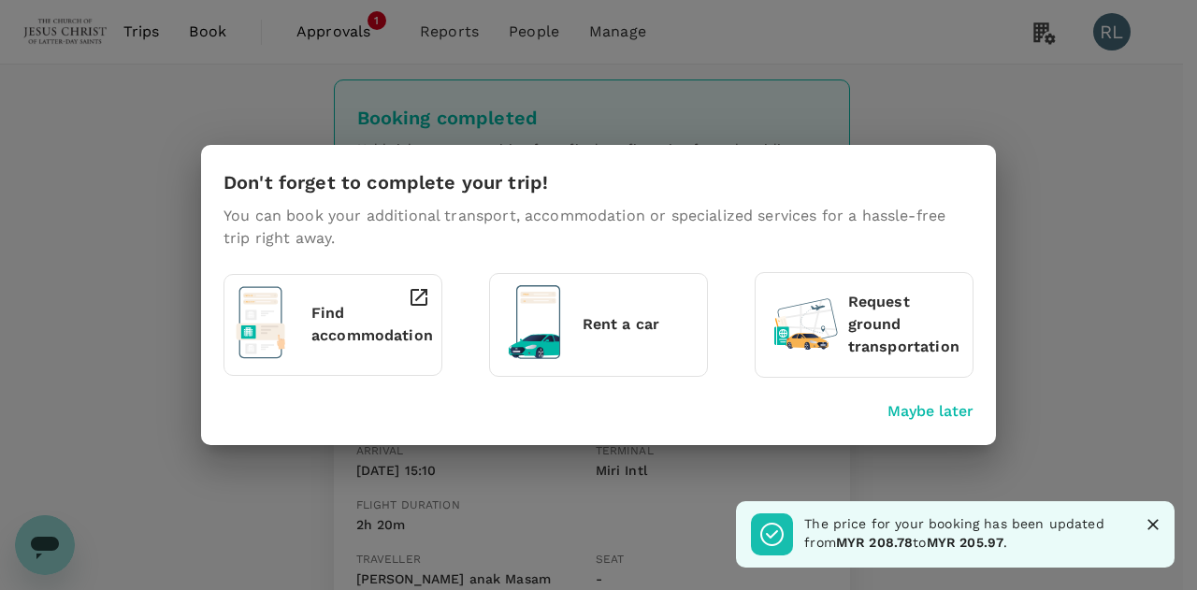
drag, startPoint x: 932, startPoint y: 414, endPoint x: 948, endPoint y: 417, distance: 16.3
click at [932, 414] on p "Maybe later" at bounding box center [931, 411] width 86 height 22
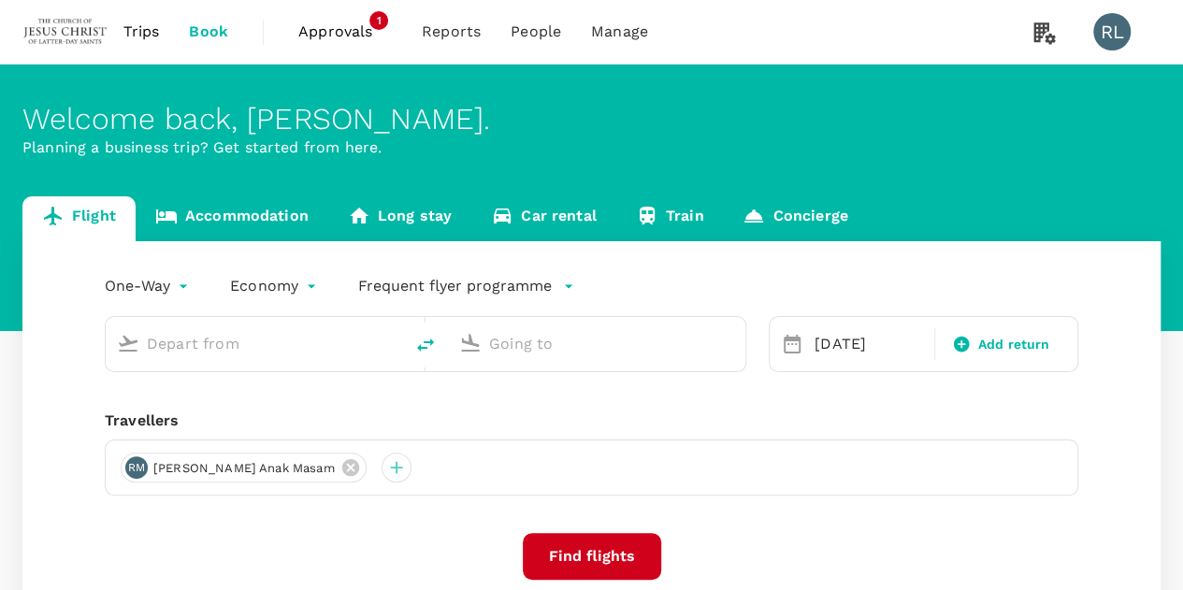
type input "Kuala Lumpur Intl ([GEOGRAPHIC_DATA])"
type input "Miri, [GEOGRAPHIC_DATA] (any)"
type input "Kuala Lumpur Intl ([GEOGRAPHIC_DATA])"
type input "Miri, [GEOGRAPHIC_DATA] (any)"
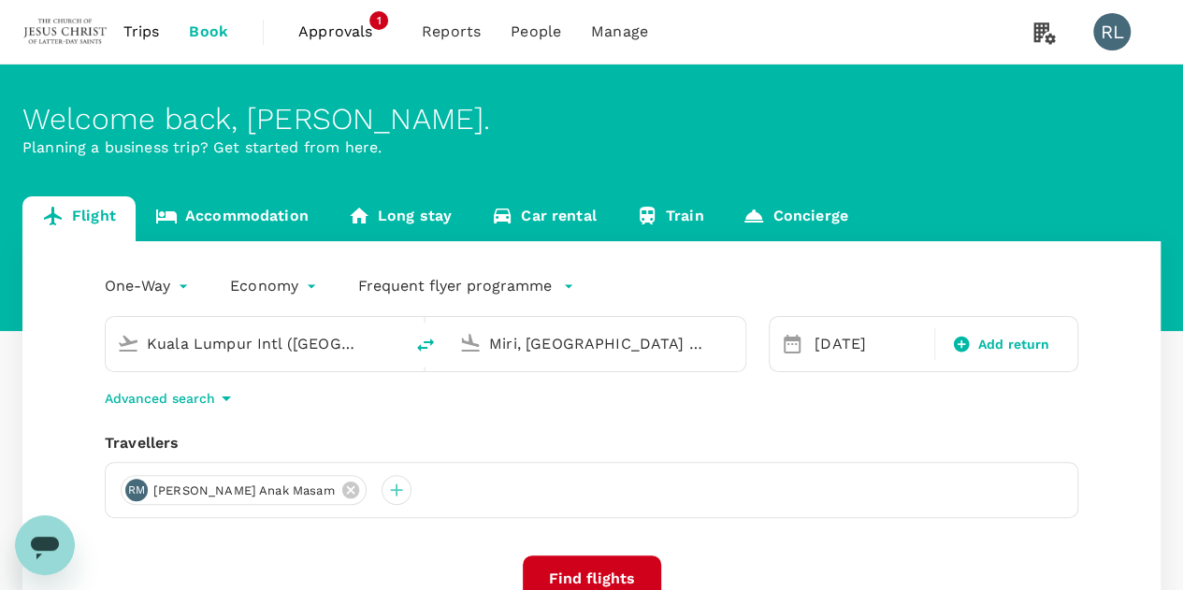
click at [144, 36] on span "Trips" at bounding box center [141, 32] width 36 height 22
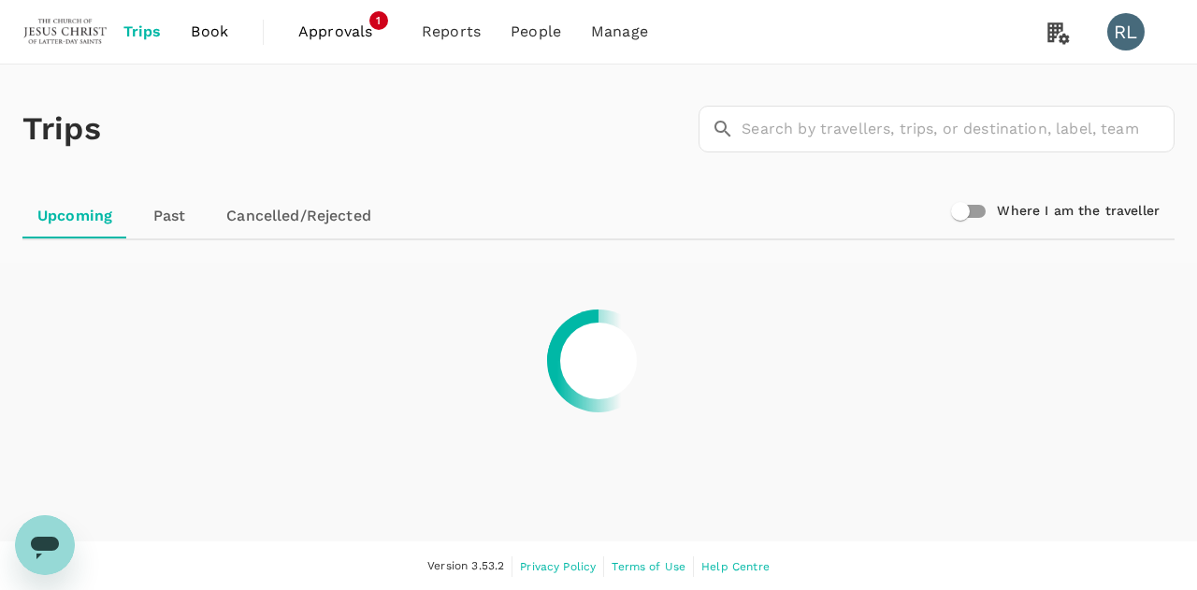
click at [181, 211] on link "Past" at bounding box center [169, 216] width 84 height 45
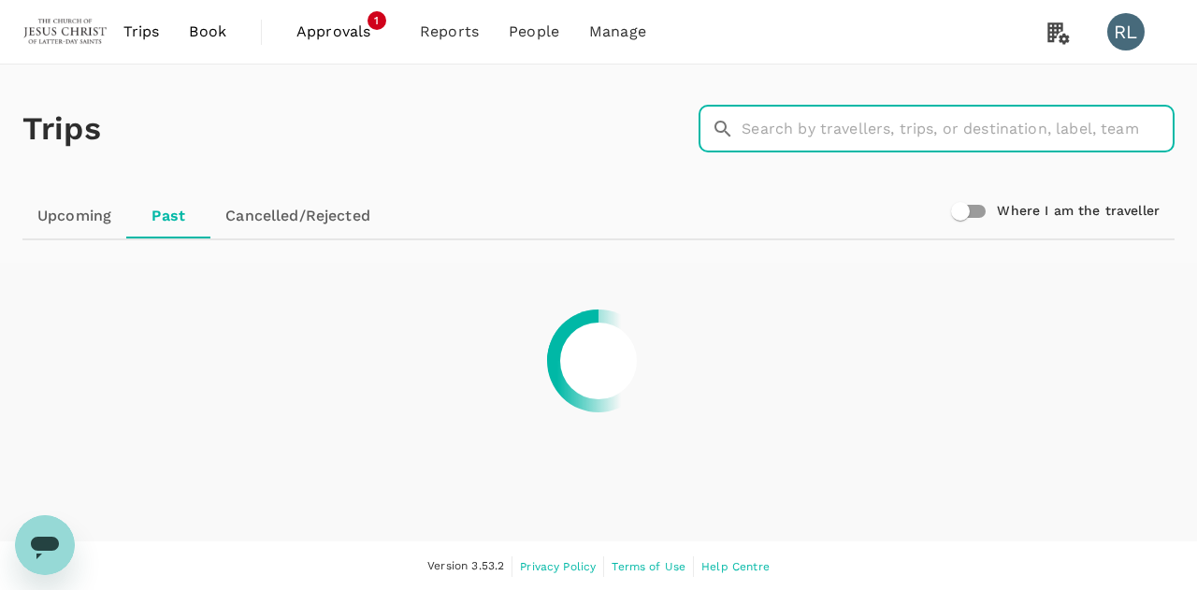
click at [784, 132] on input "text" at bounding box center [958, 129] width 433 height 47
type input "masam"
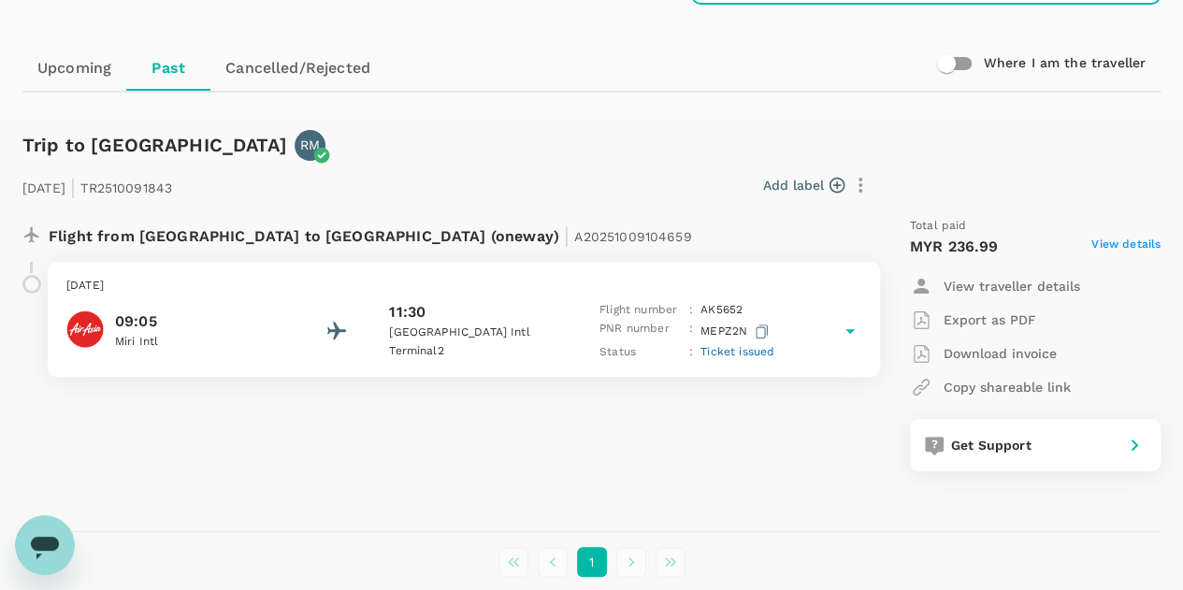
scroll to position [187, 0]
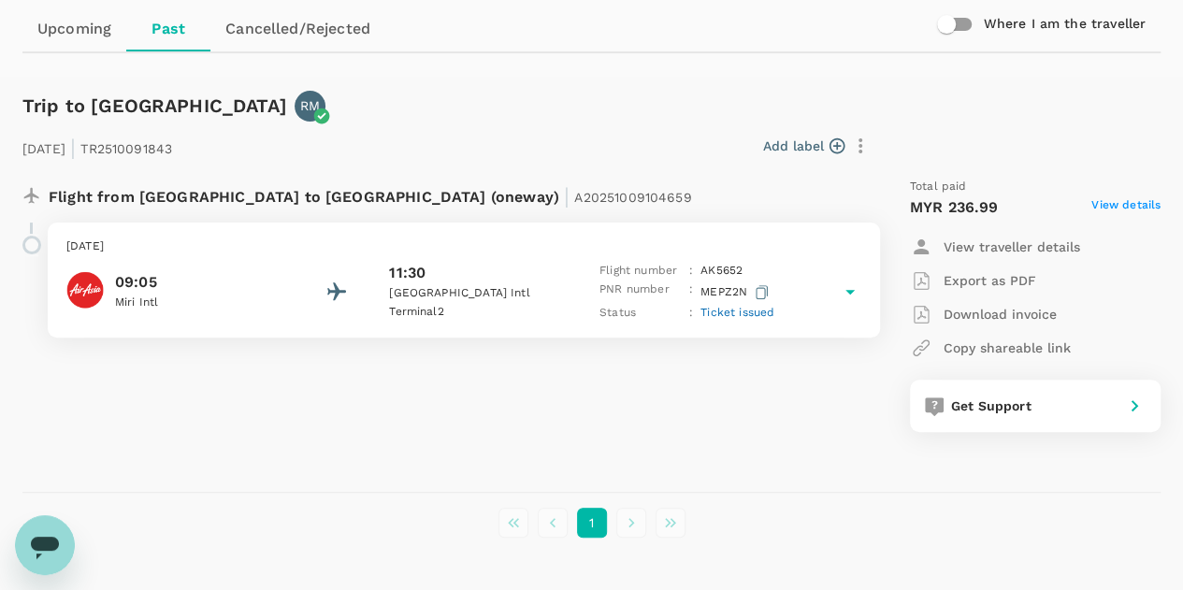
click at [735, 315] on span "Ticket issued" at bounding box center [738, 312] width 74 height 13
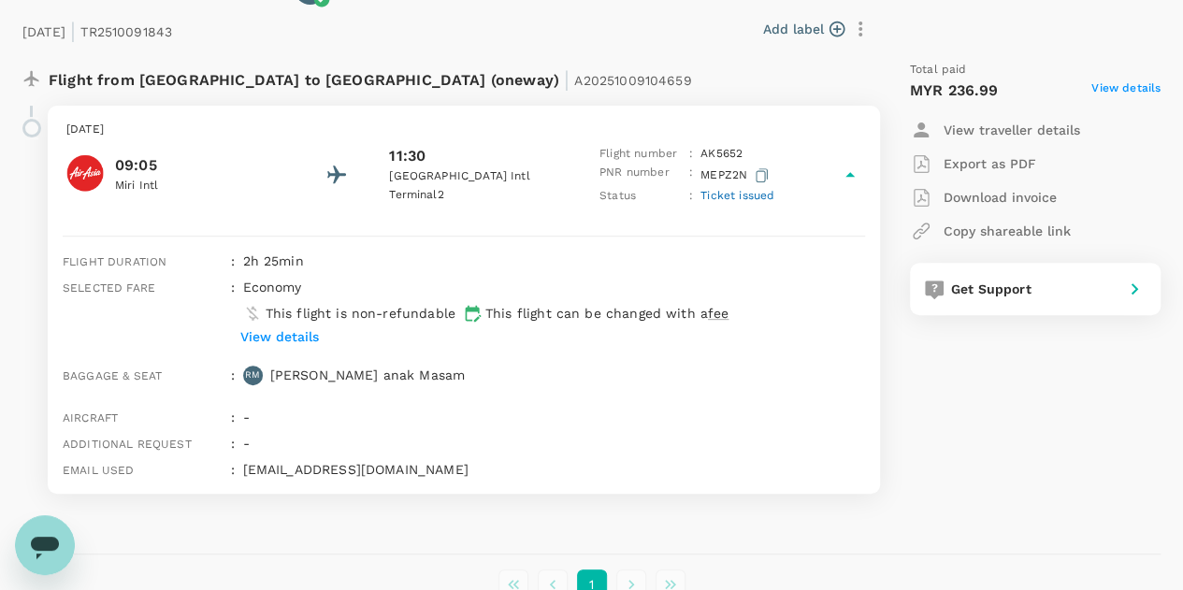
scroll to position [281, 0]
